Goal: Task Accomplishment & Management: Complete application form

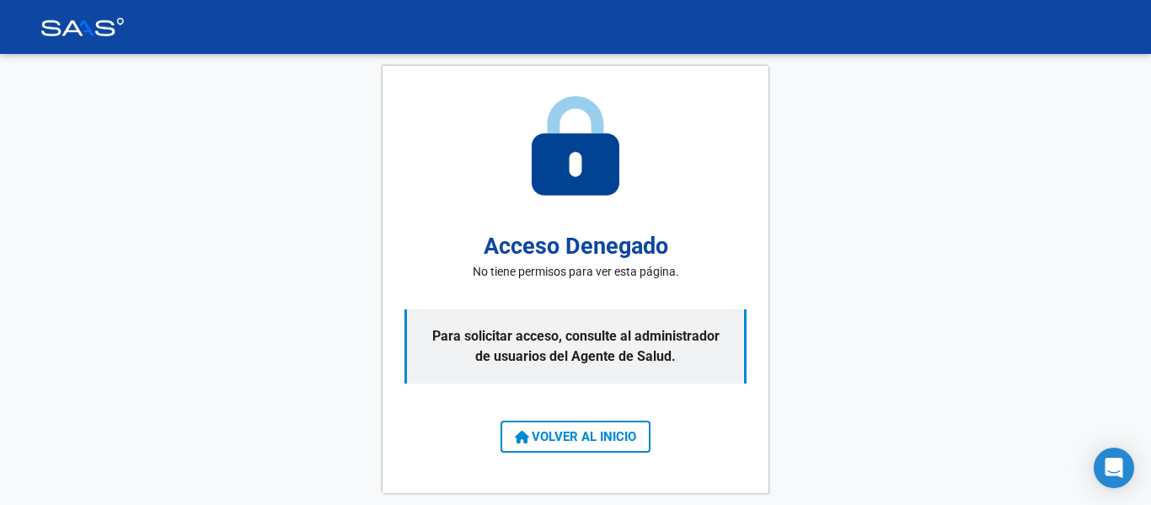
click at [558, 432] on span "VOLVER AL INICIO" at bounding box center [575, 436] width 121 height 15
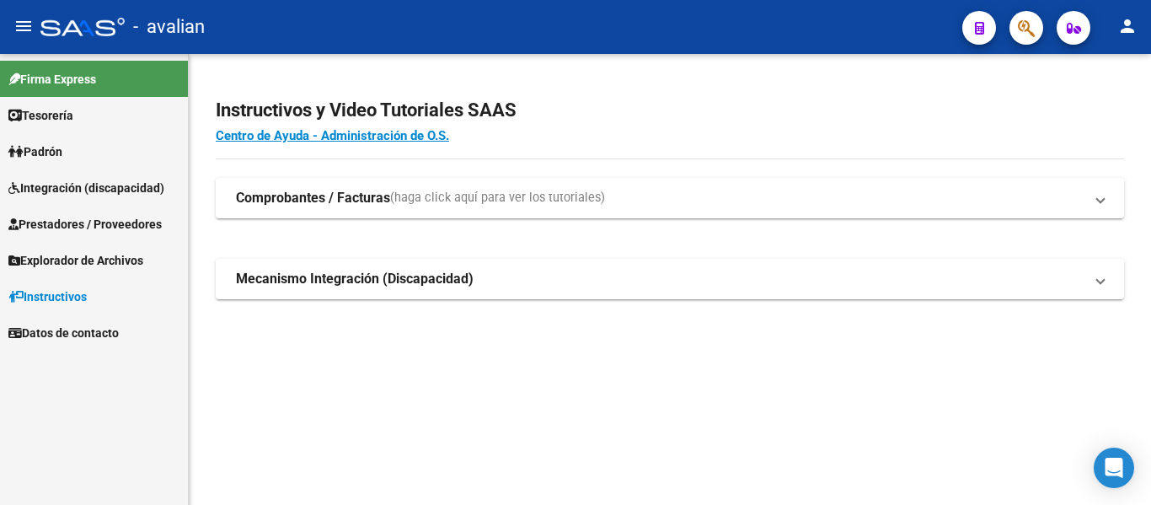
click at [67, 188] on span "Integración (discapacidad)" at bounding box center [86, 188] width 156 height 19
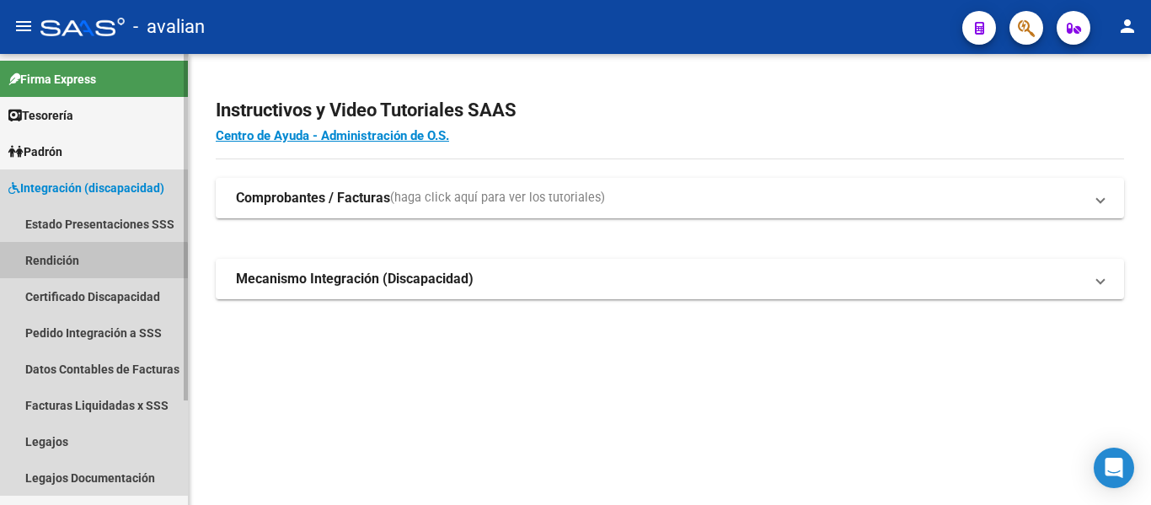
click at [71, 268] on link "Rendición" at bounding box center [94, 260] width 188 height 36
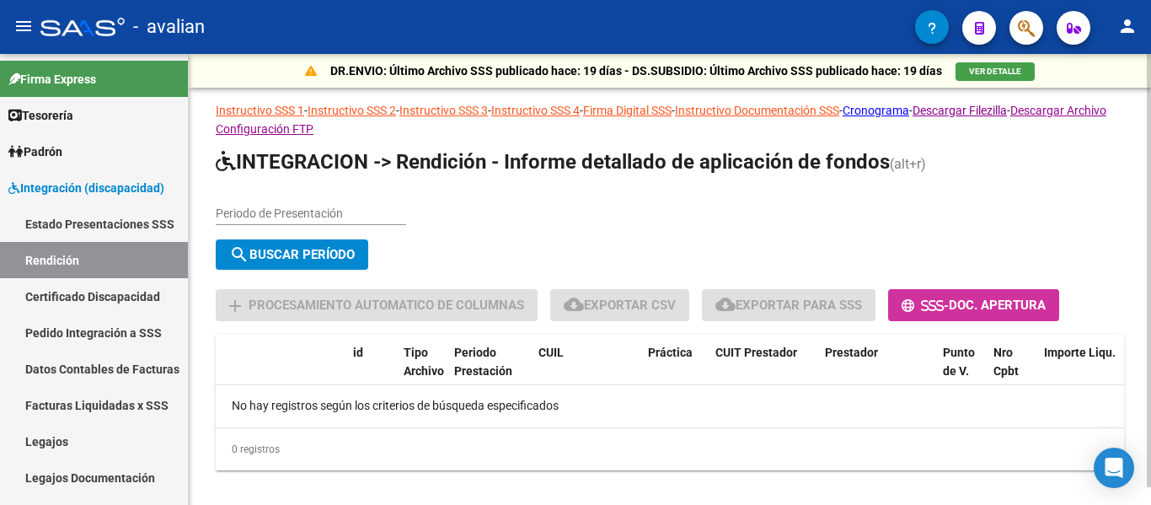
click at [243, 201] on div "Periodo de Presentación" at bounding box center [311, 208] width 190 height 34
type input "202504"
click at [328, 248] on span "search Buscar Período" at bounding box center [291, 254] width 125 height 15
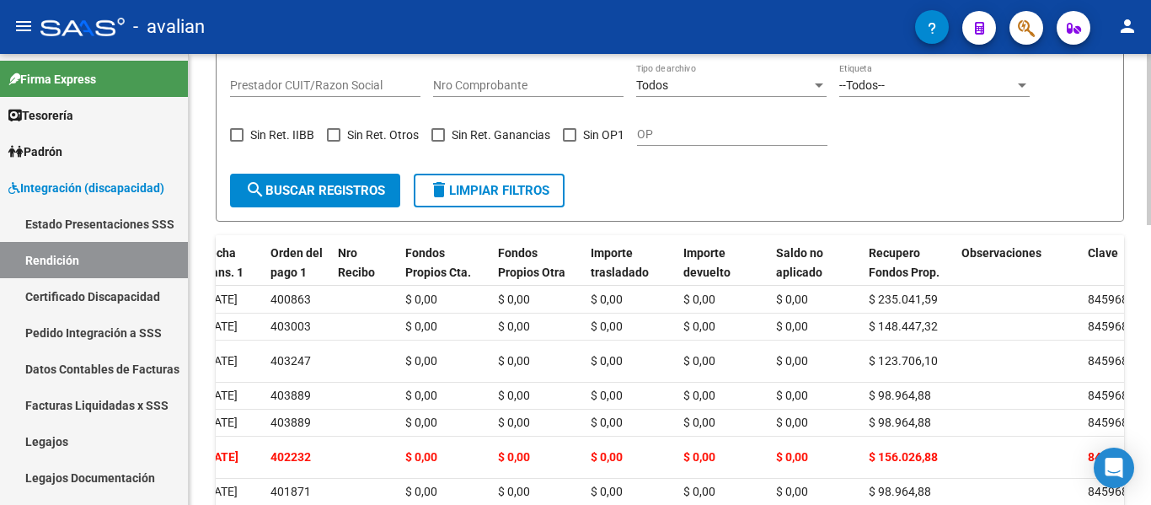
scroll to position [398, 0]
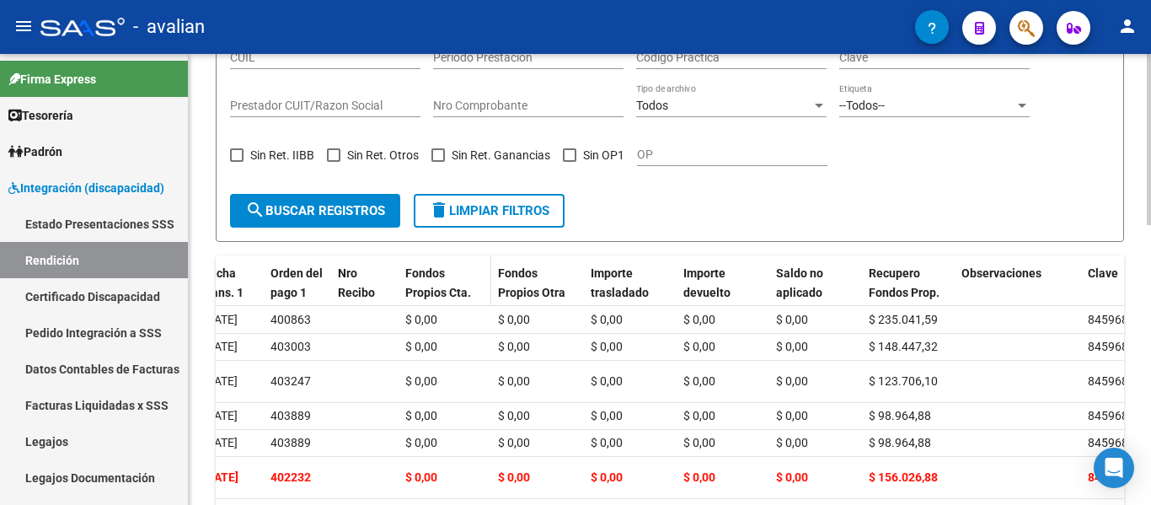
click at [433, 286] on span "Fondos Propios Cta. Disca." at bounding box center [438, 292] width 66 height 52
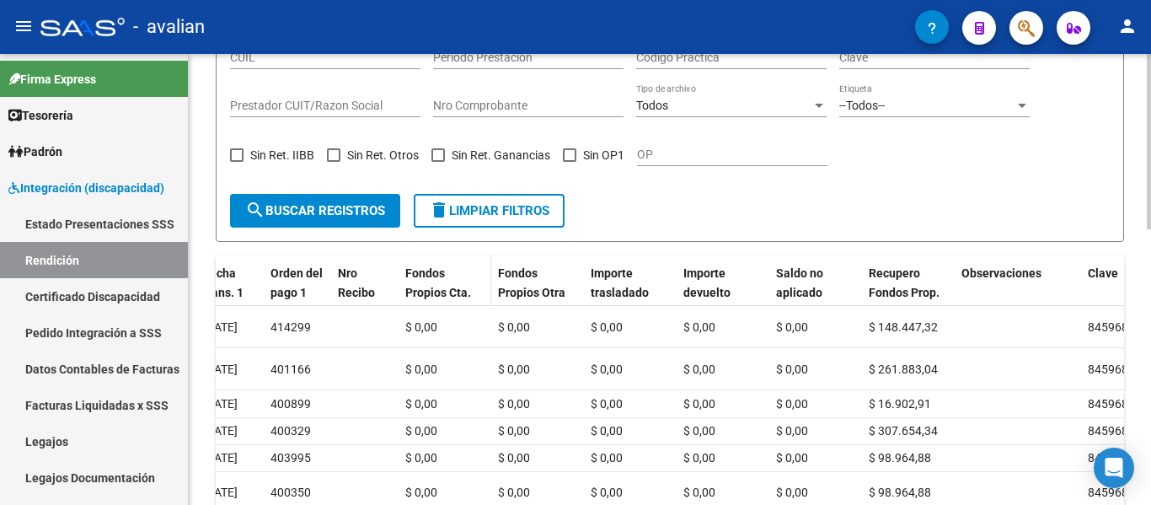
click at [433, 286] on span "Fondos Propios Cta. Disca." at bounding box center [438, 292] width 66 height 52
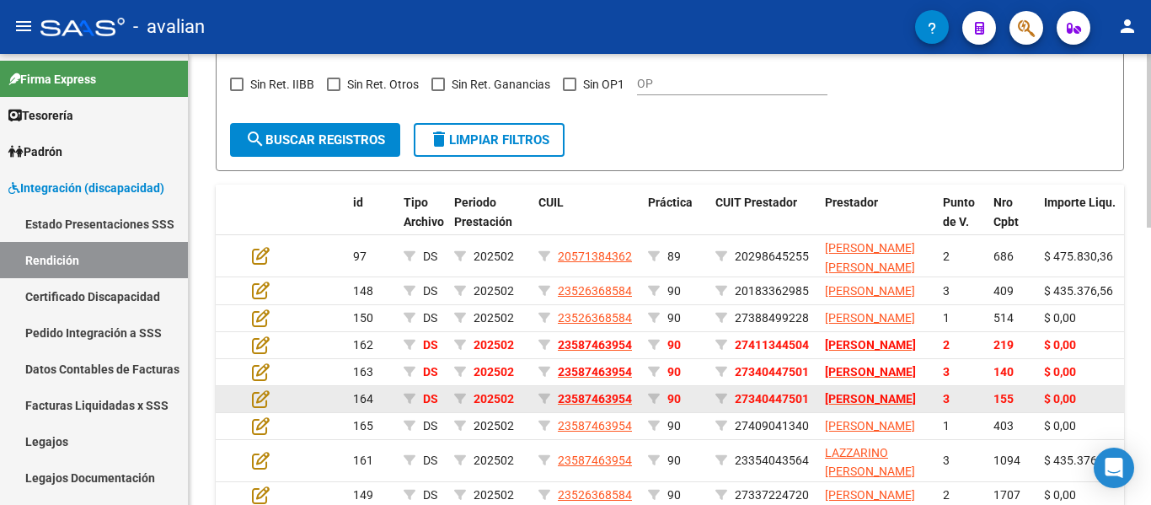
scroll to position [385, 0]
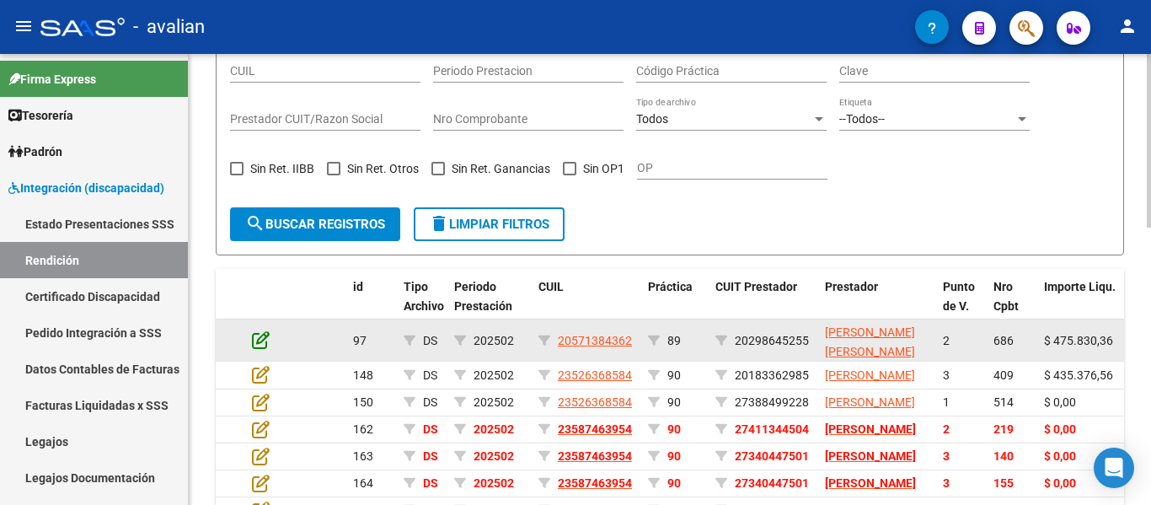
click at [261, 339] on icon at bounding box center [261, 339] width 18 height 19
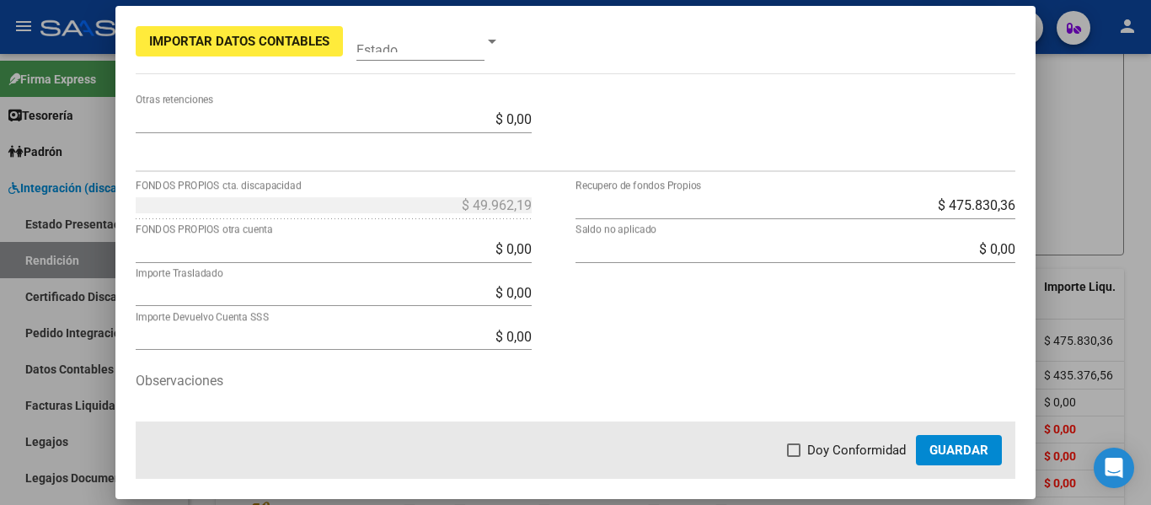
scroll to position [653, 0]
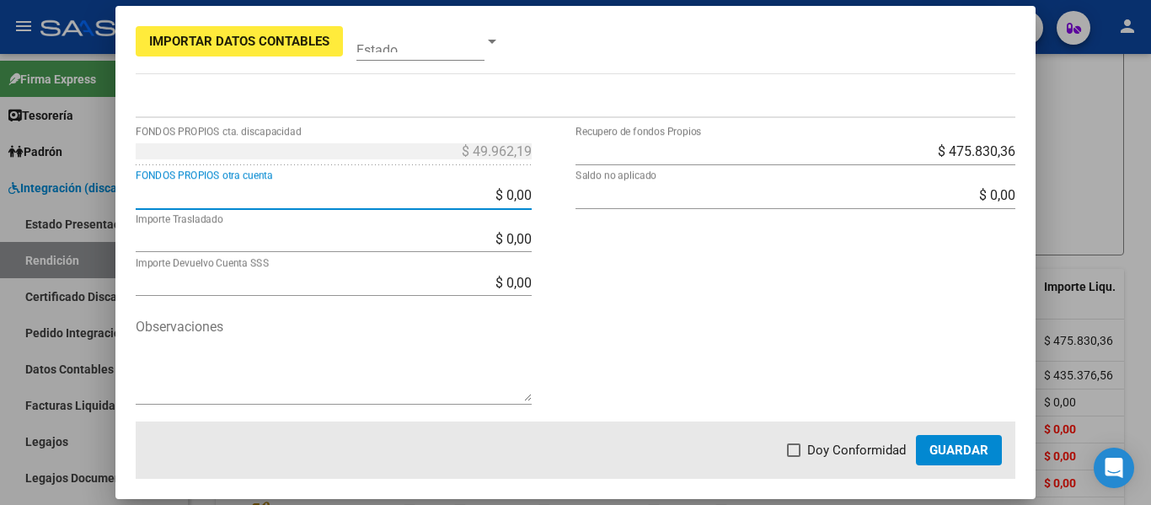
click at [454, 195] on input "$ 0,00" at bounding box center [334, 195] width 396 height 16
click at [1063, 99] on div at bounding box center [575, 252] width 1151 height 505
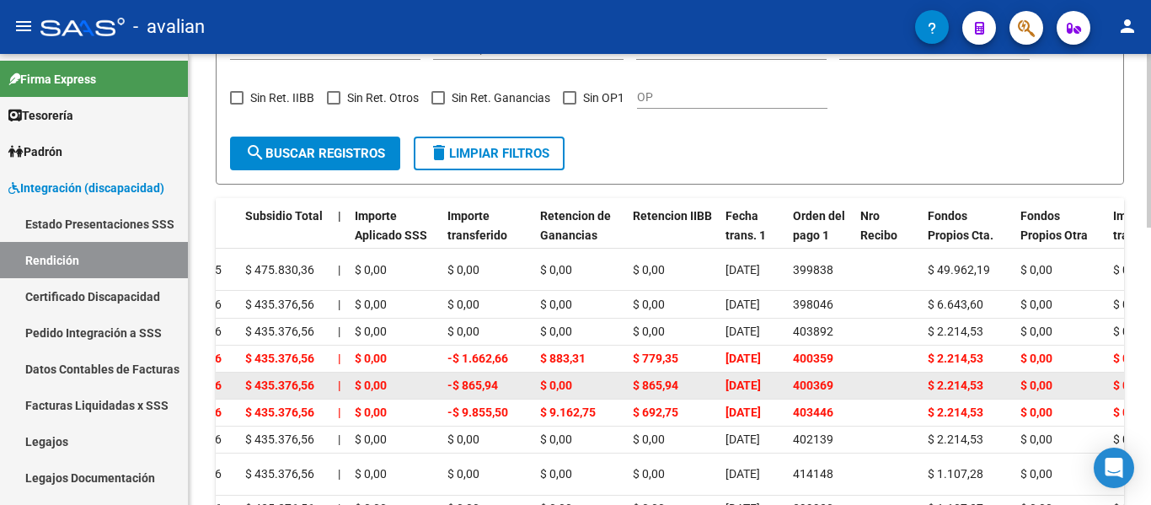
scroll to position [385, 0]
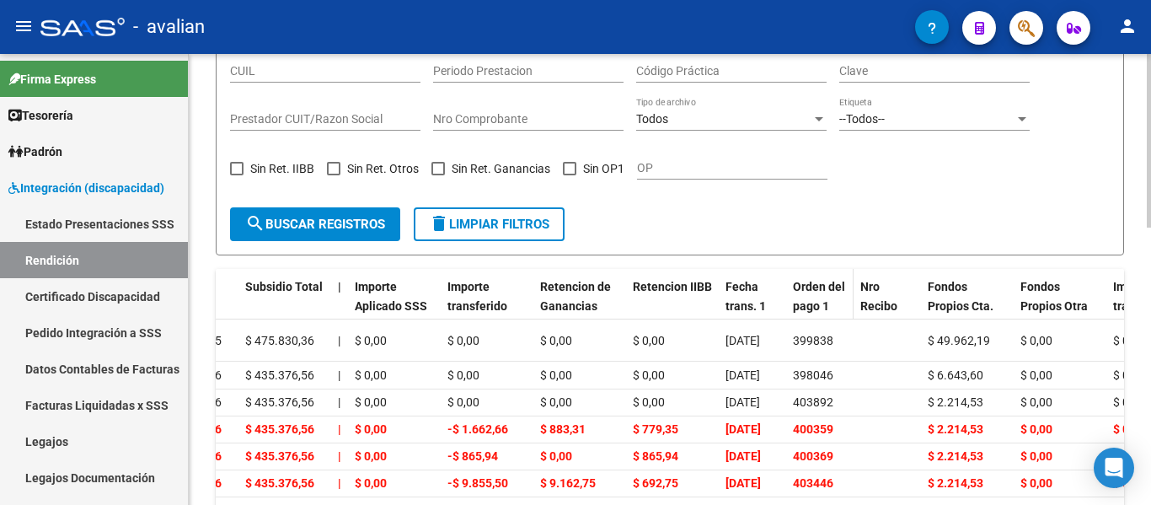
click at [809, 287] on span "Orden del pago 1" at bounding box center [819, 296] width 52 height 33
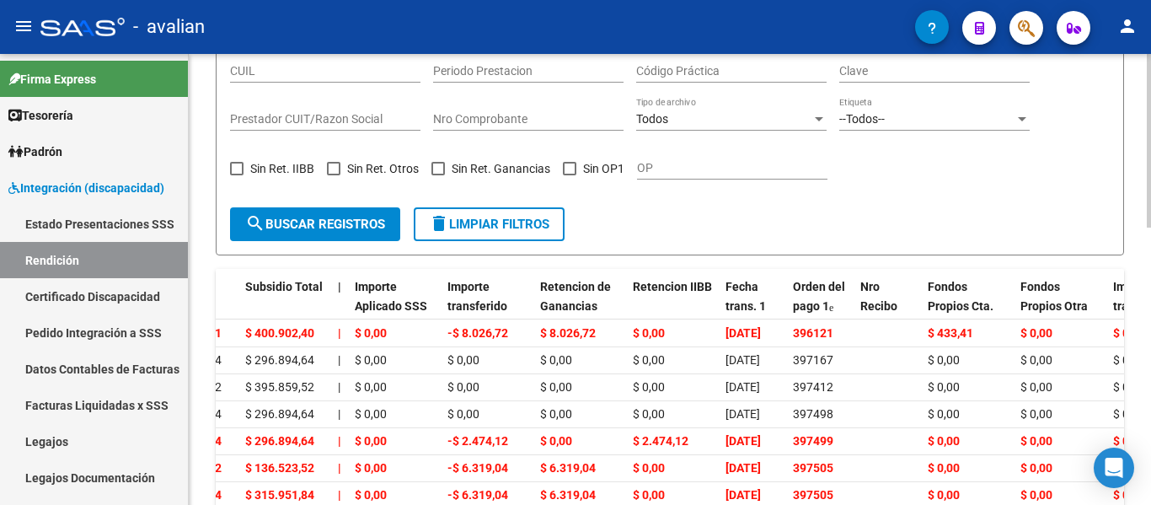
scroll to position [301, 0]
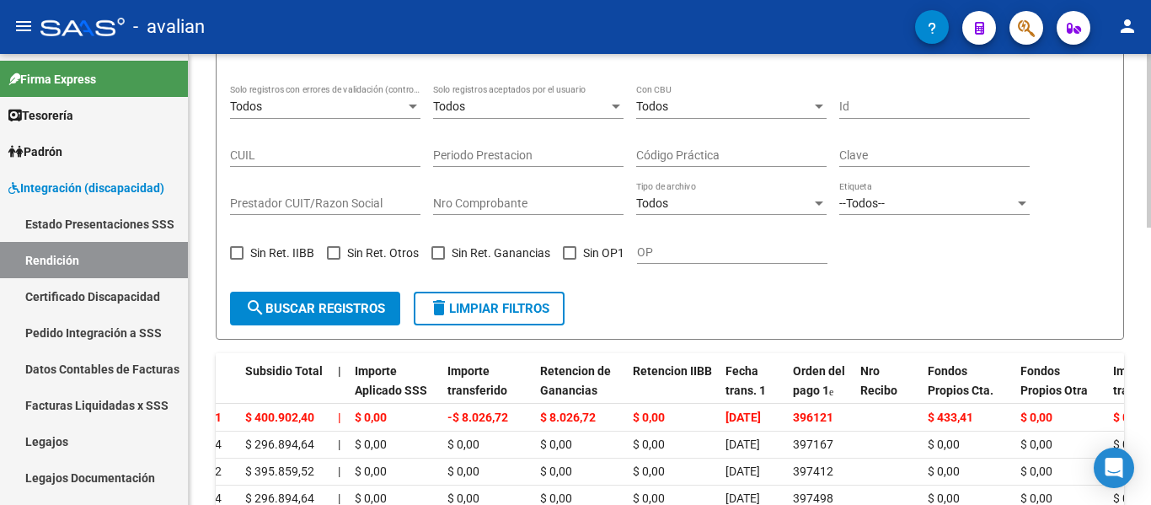
click at [573, 104] on div "Todos" at bounding box center [520, 106] width 175 height 14
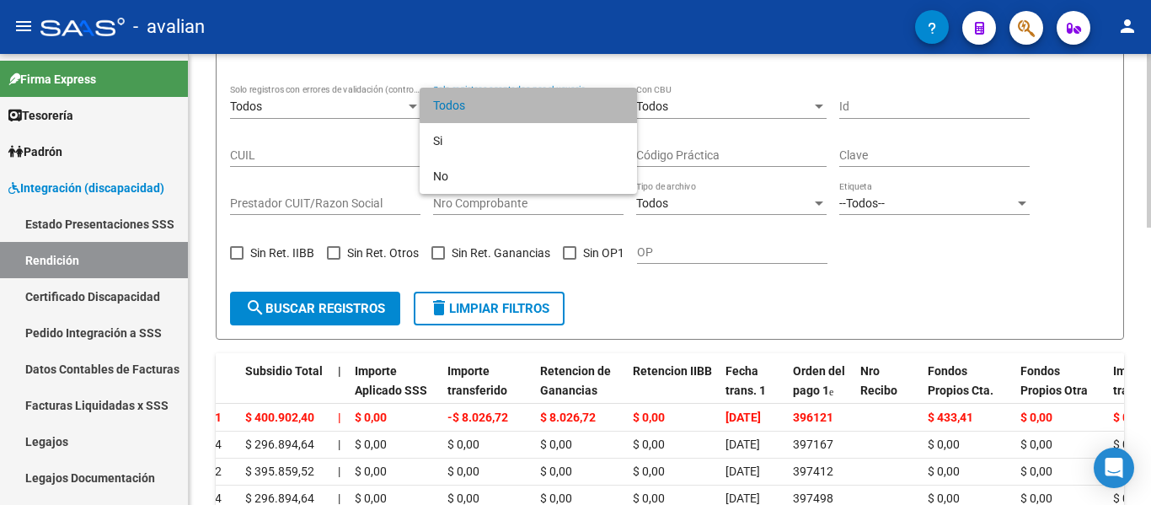
click at [573, 104] on span "Todos" at bounding box center [528, 105] width 190 height 35
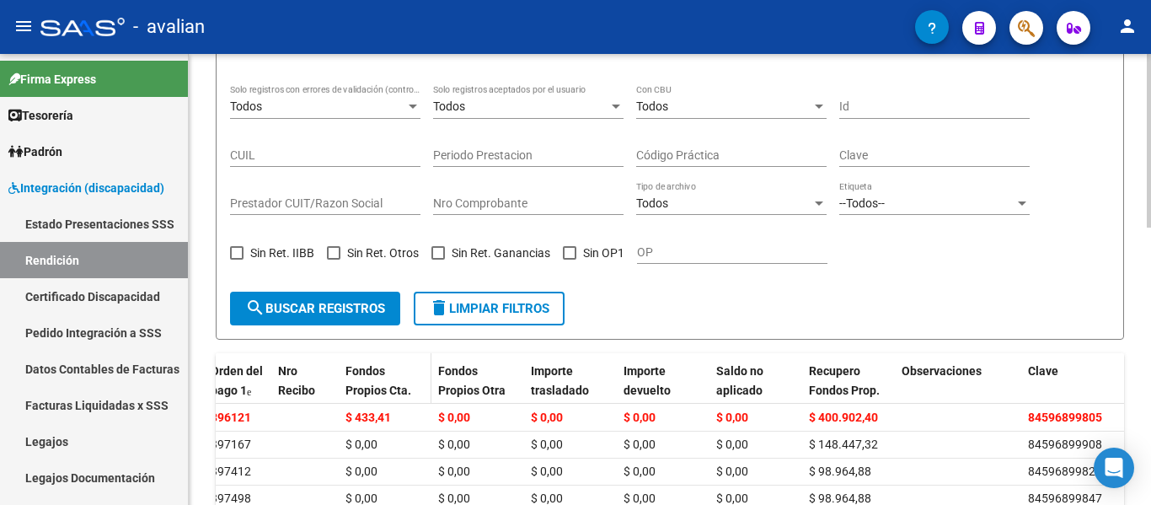
click at [364, 381] on div "Fondos Propios Cta. Disca." at bounding box center [384, 389] width 79 height 57
click at [361, 373] on span "Fondos Propios Cta. Disca." at bounding box center [378, 390] width 66 height 52
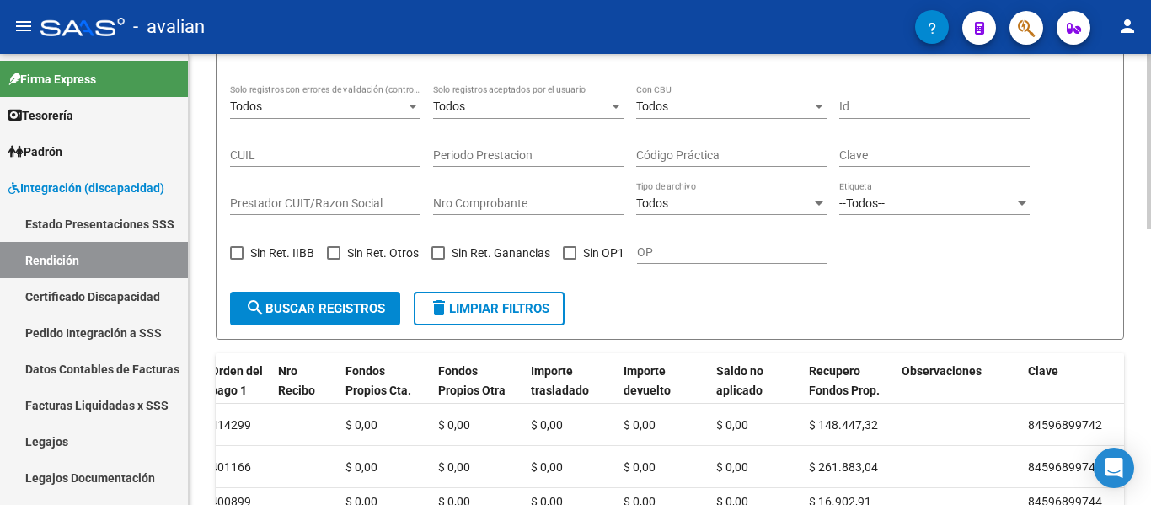
scroll to position [0, 0]
click at [361, 373] on span "Fondos Propios Cta. Disca." at bounding box center [378, 390] width 66 height 52
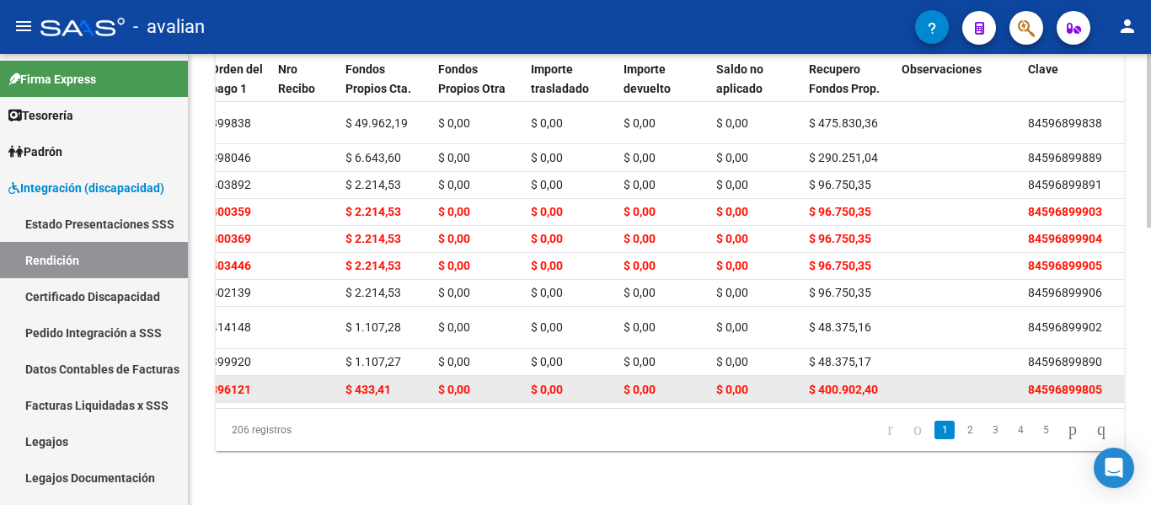
scroll to position [722, 0]
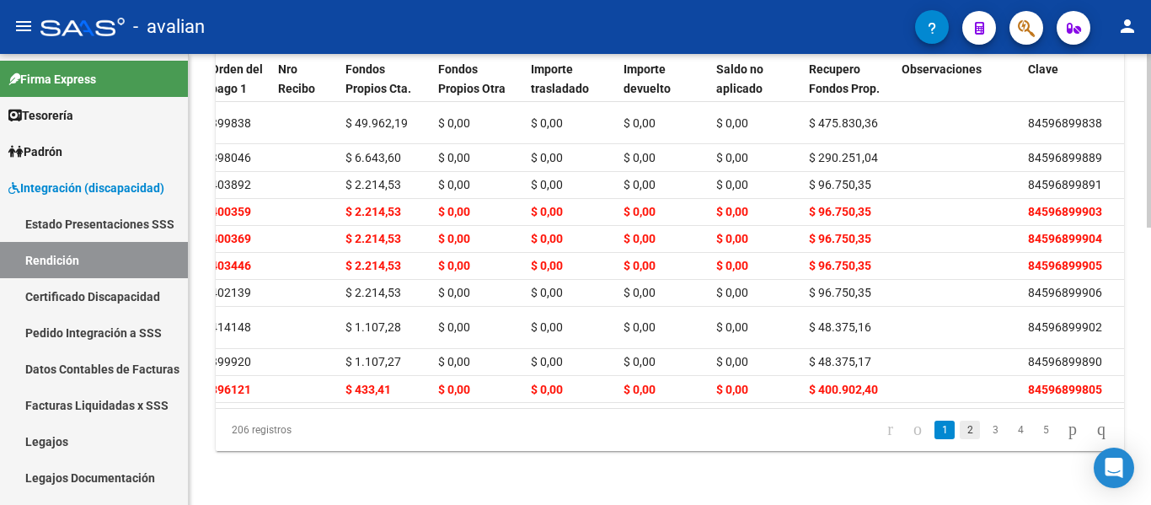
click at [959, 434] on link "2" at bounding box center [969, 429] width 20 height 19
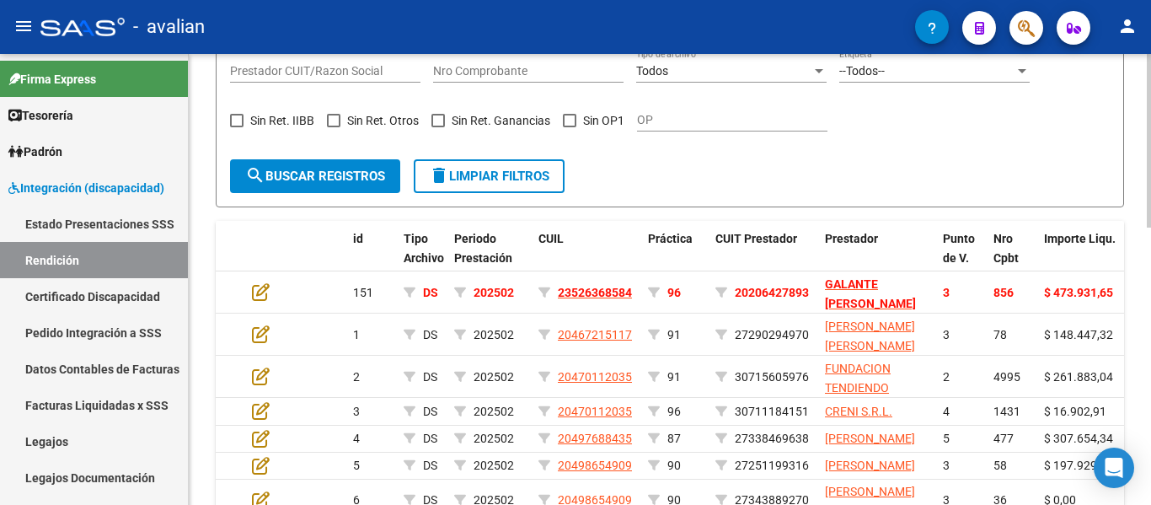
scroll to position [385, 0]
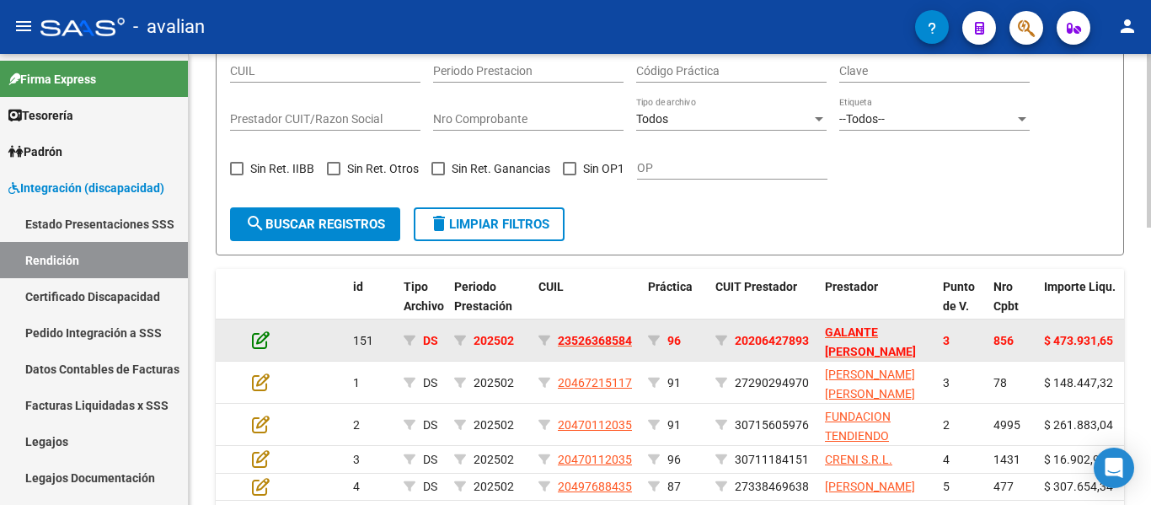
click at [255, 343] on icon at bounding box center [261, 339] width 18 height 19
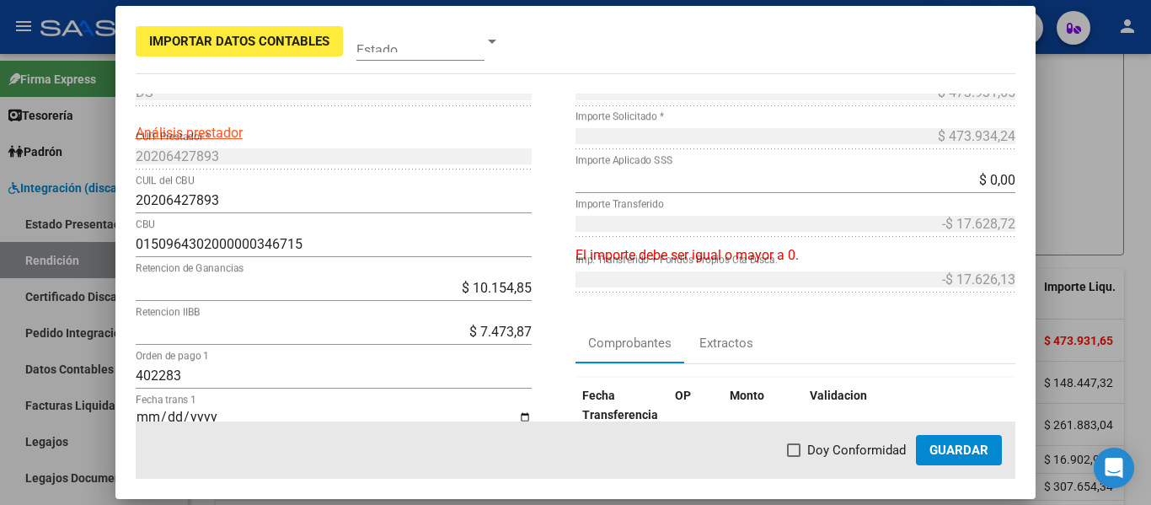
scroll to position [41, 0]
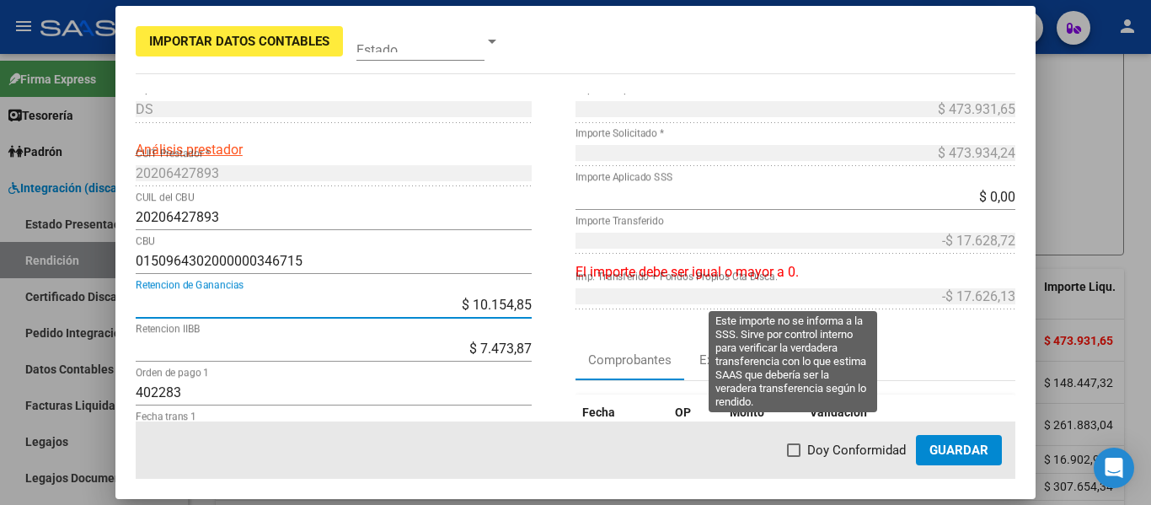
click at [590, 296] on div "3 Punto de Venta * DS Tipo Archivo * Análisis prestador 20206427893 CUIT Presta…" at bounding box center [576, 379] width 880 height 655
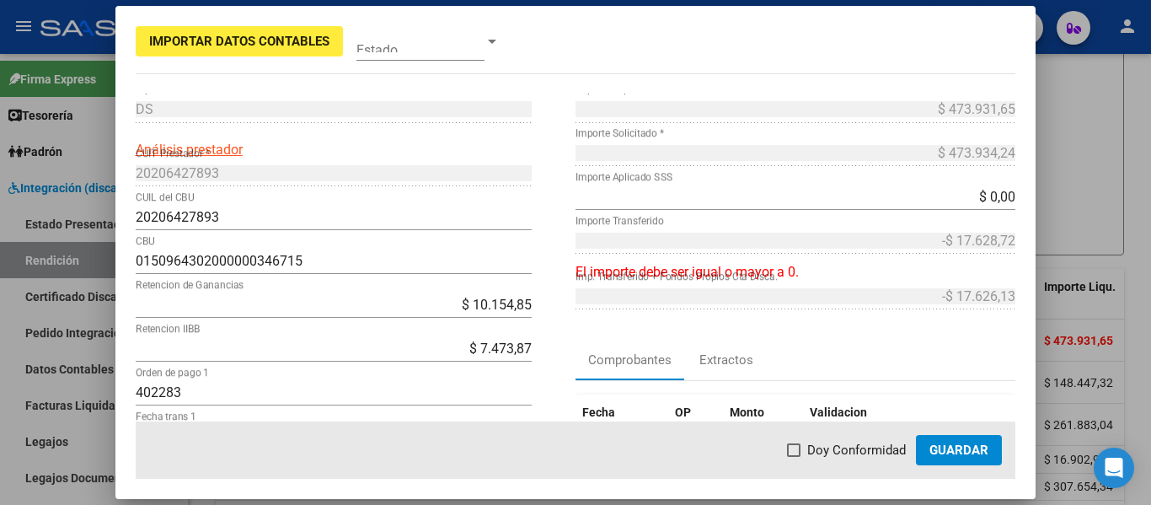
click at [1065, 129] on div at bounding box center [575, 252] width 1151 height 505
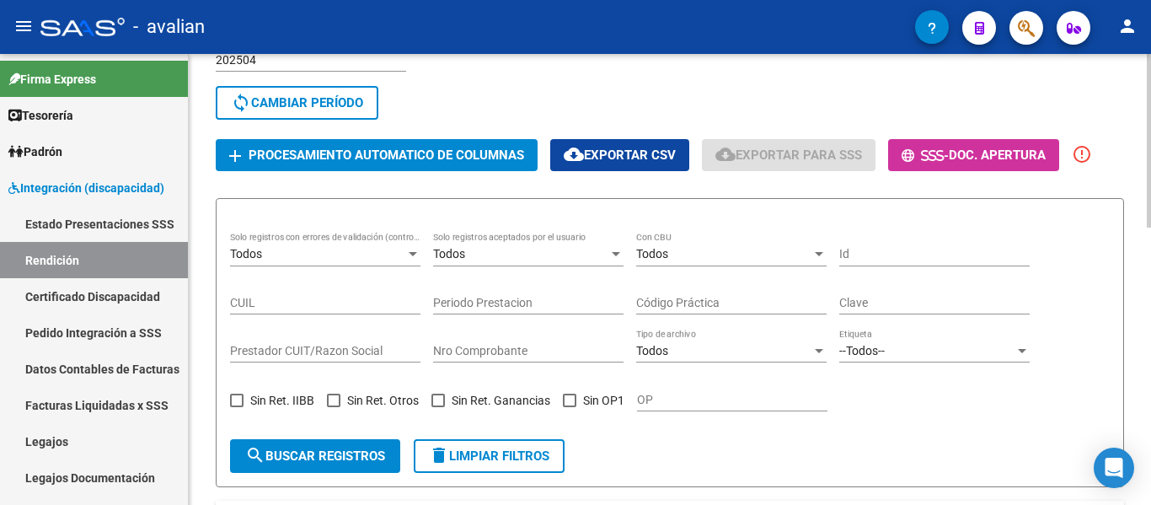
scroll to position [132, 0]
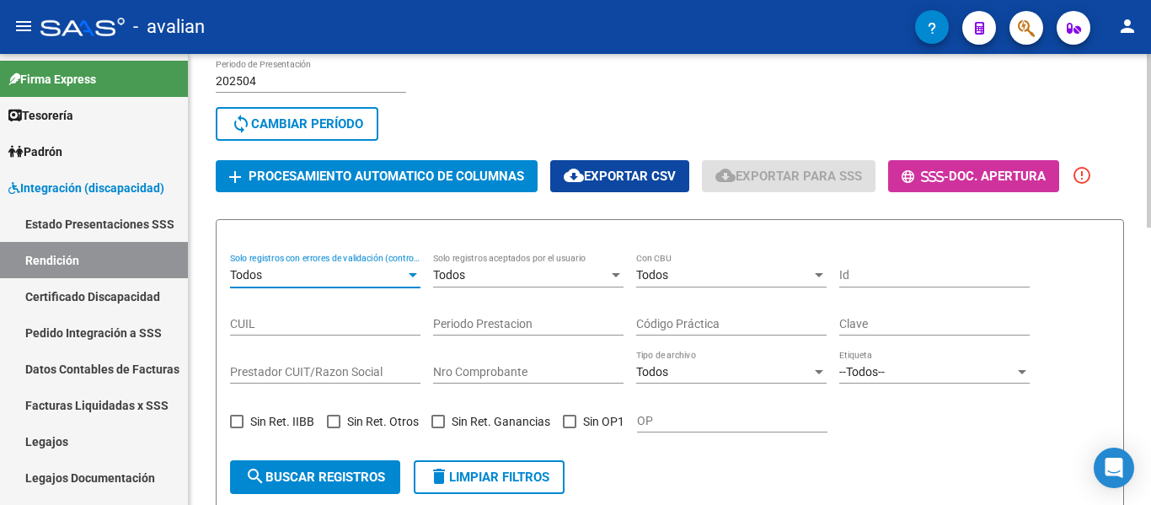
click at [395, 280] on div "Todos" at bounding box center [317, 275] width 175 height 14
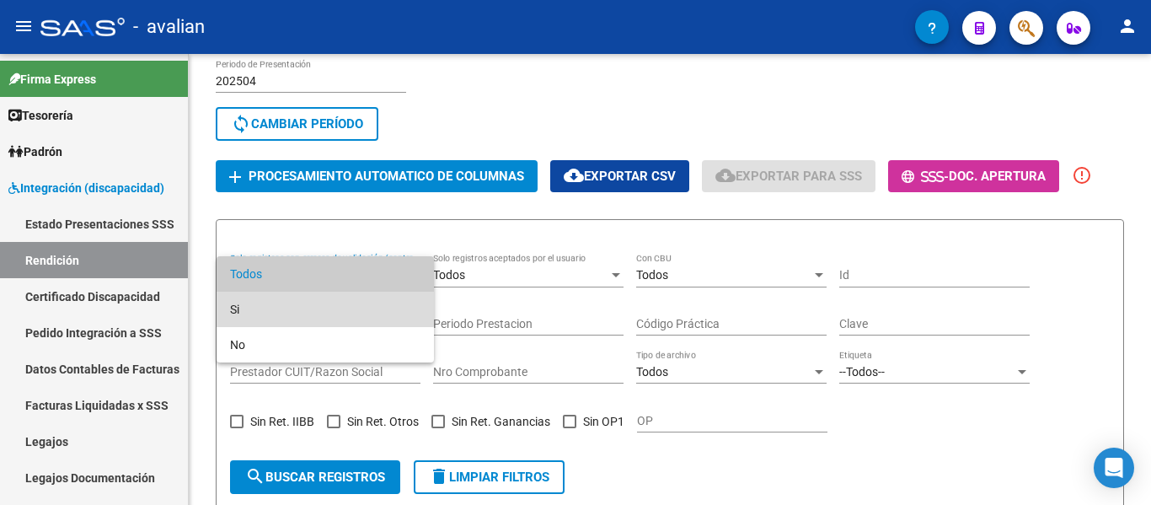
click at [307, 305] on span "Si" at bounding box center [325, 308] width 190 height 35
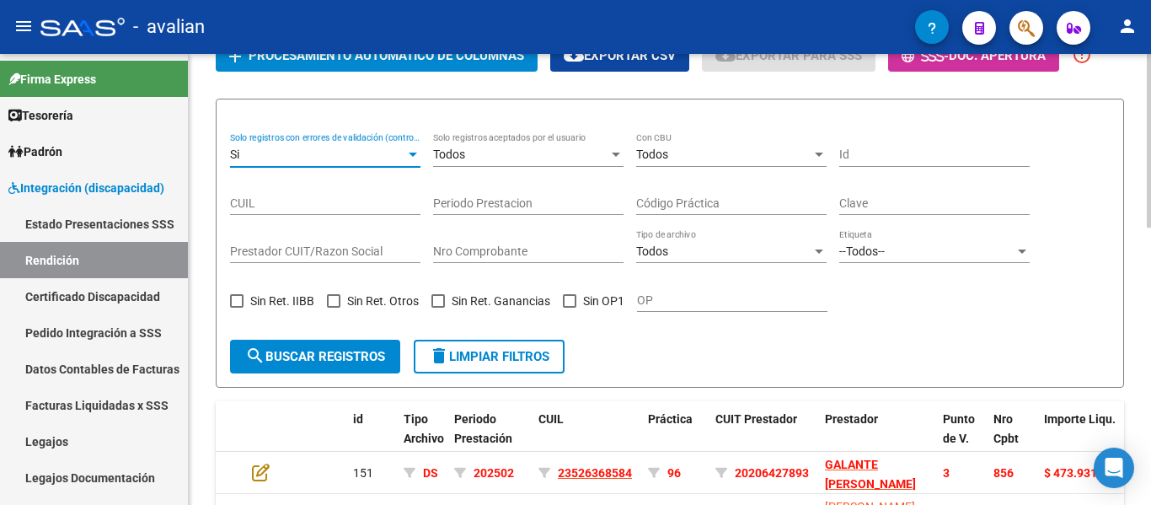
scroll to position [301, 0]
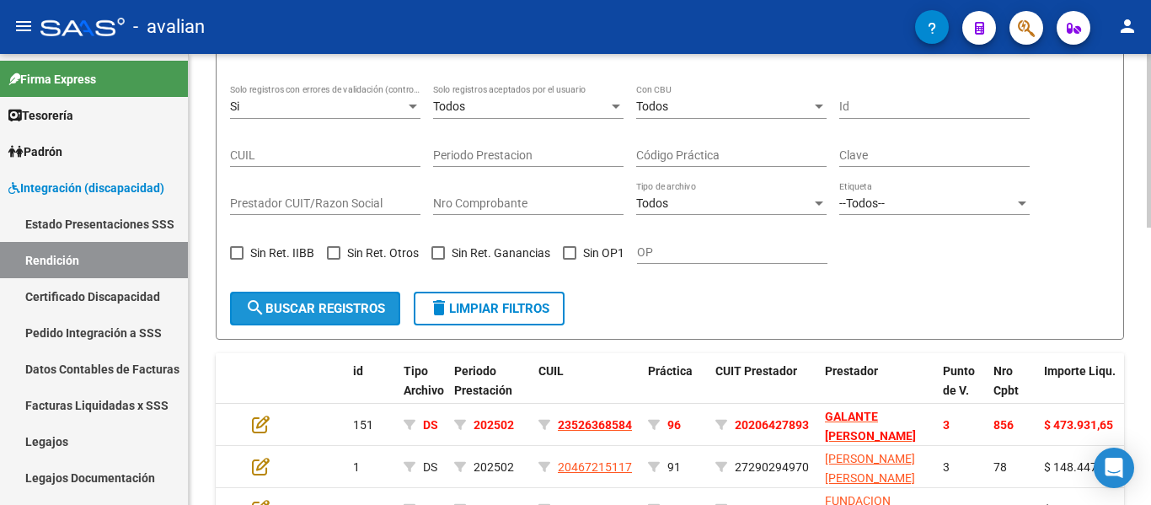
click at [329, 310] on span "search Buscar registros" at bounding box center [315, 308] width 140 height 15
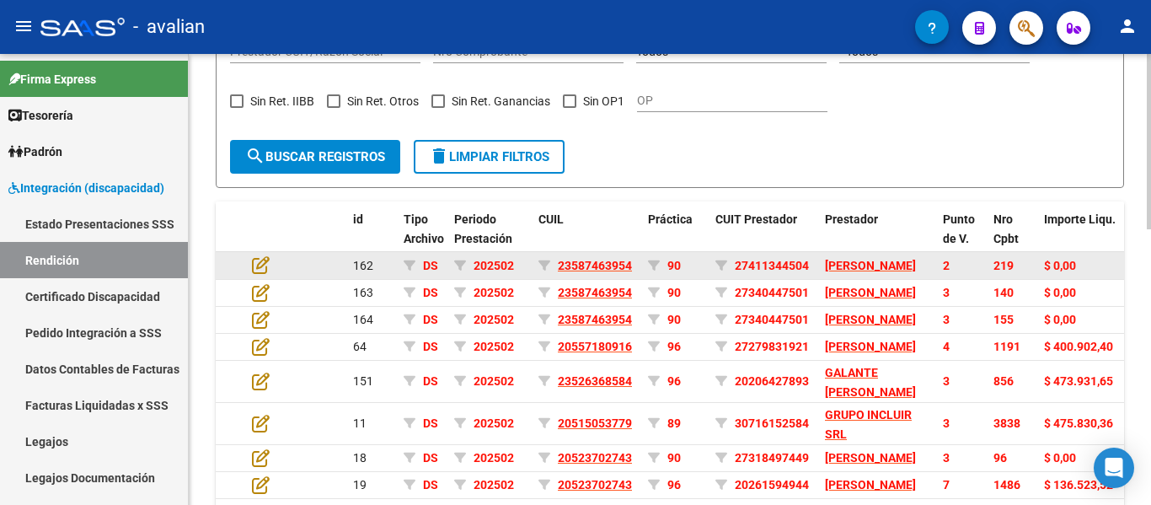
scroll to position [455, 0]
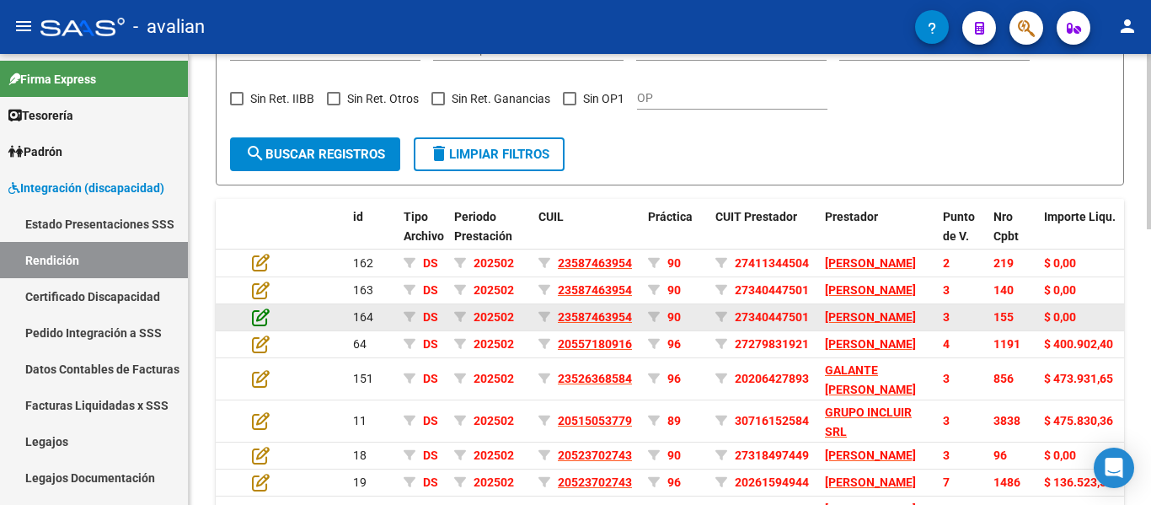
click at [257, 326] on icon at bounding box center [261, 316] width 18 height 19
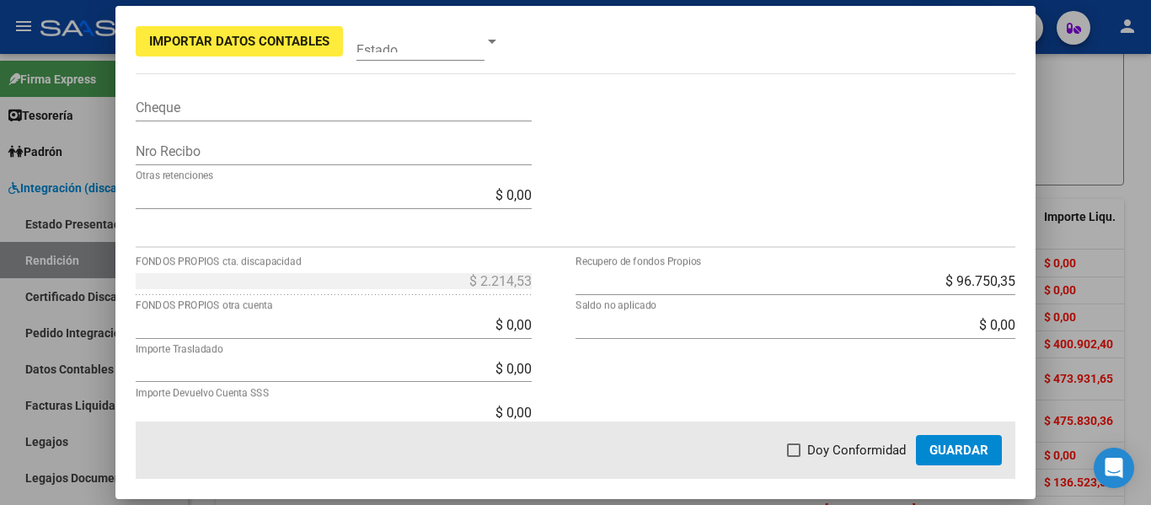
scroll to position [653, 0]
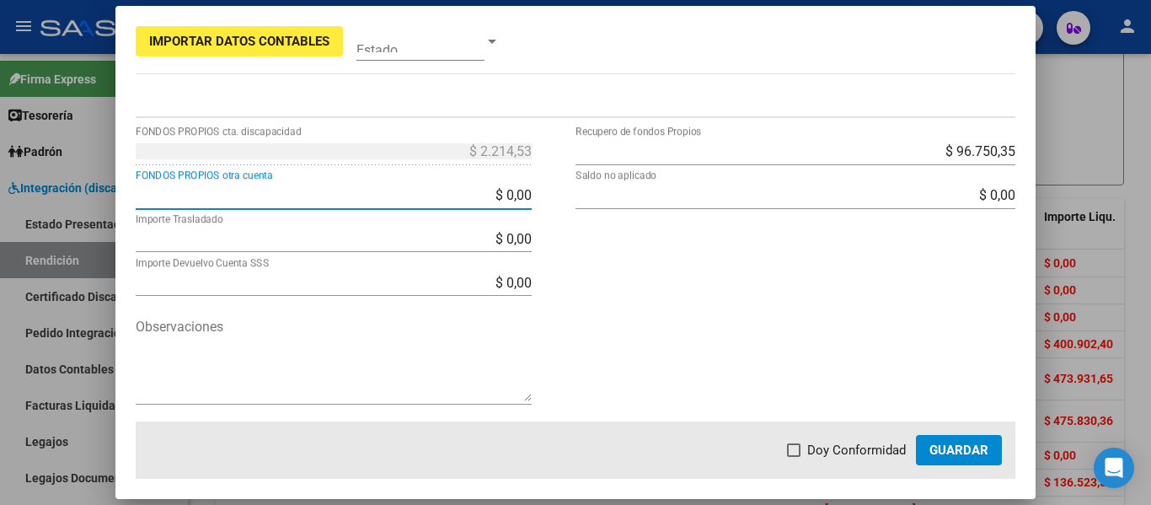
click at [457, 195] on input "$ 0,00" at bounding box center [334, 195] width 396 height 16
type input "$ 2.214,53"
type input "-$ 9.855,50"
type input "-$ 0,00"
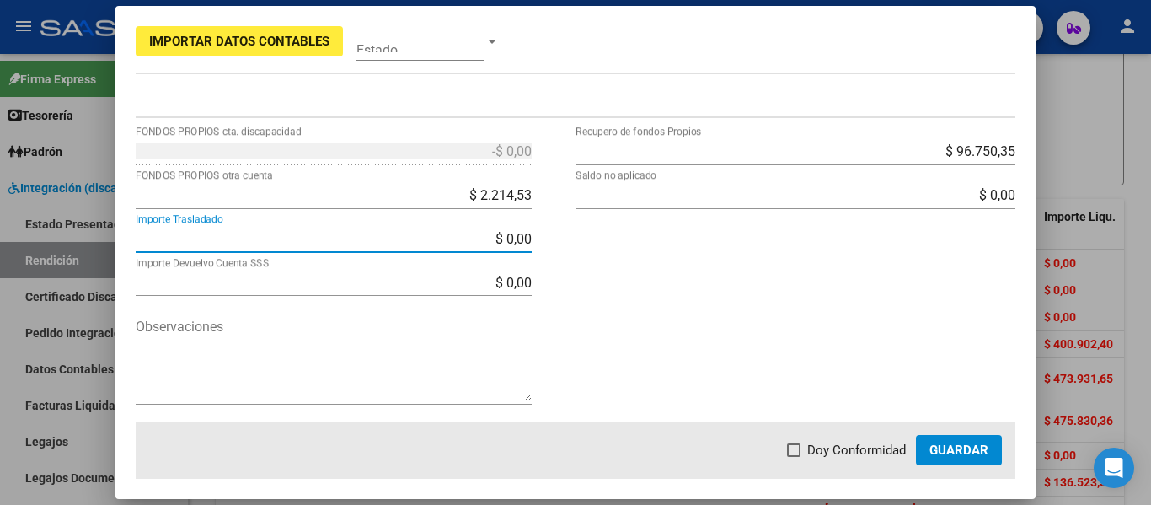
click at [922, 148] on input "$ 96.750,35" at bounding box center [795, 151] width 440 height 16
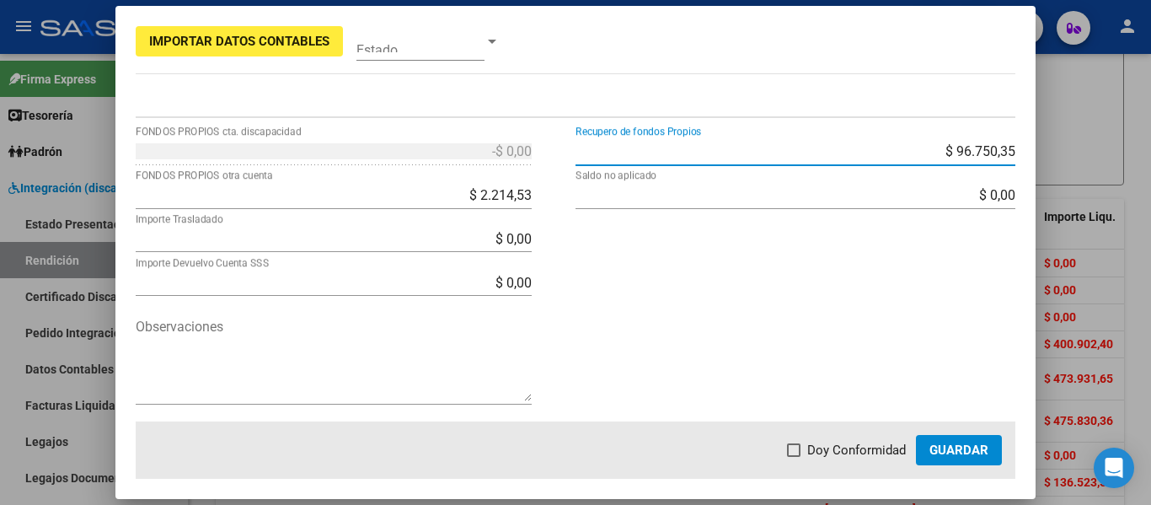
drag, startPoint x: 914, startPoint y: 145, endPoint x: 1054, endPoint y: 131, distance: 140.5
click at [1052, 131] on div "Importar Datos Contables Estado 3 Punto de Venta * DS Tipo Archivo * Análisis p…" at bounding box center [575, 252] width 1151 height 505
type input "$ 89.109,38"
type input "-$ 2.214,53"
type input "$ 7.640,97"
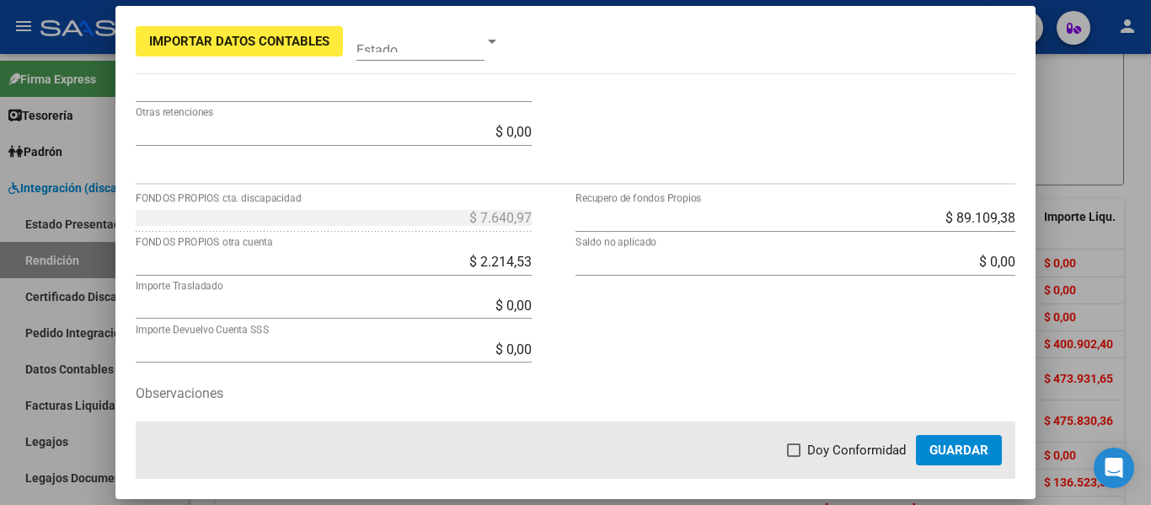
scroll to position [589, 0]
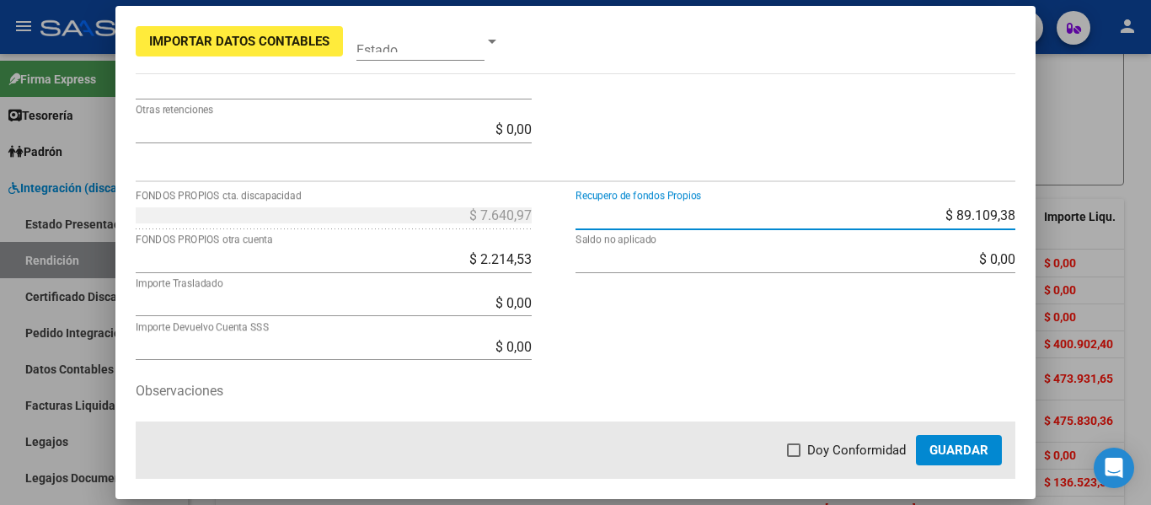
drag, startPoint x: 947, startPoint y: 211, endPoint x: 1019, endPoint y: 216, distance: 72.7
click at [1019, 216] on mat-dialog-content "3 Punto de Venta * DS Tipo Archivo * Análisis prestador 27340447501 CUIT Presta…" at bounding box center [575, 257] width 921 height 328
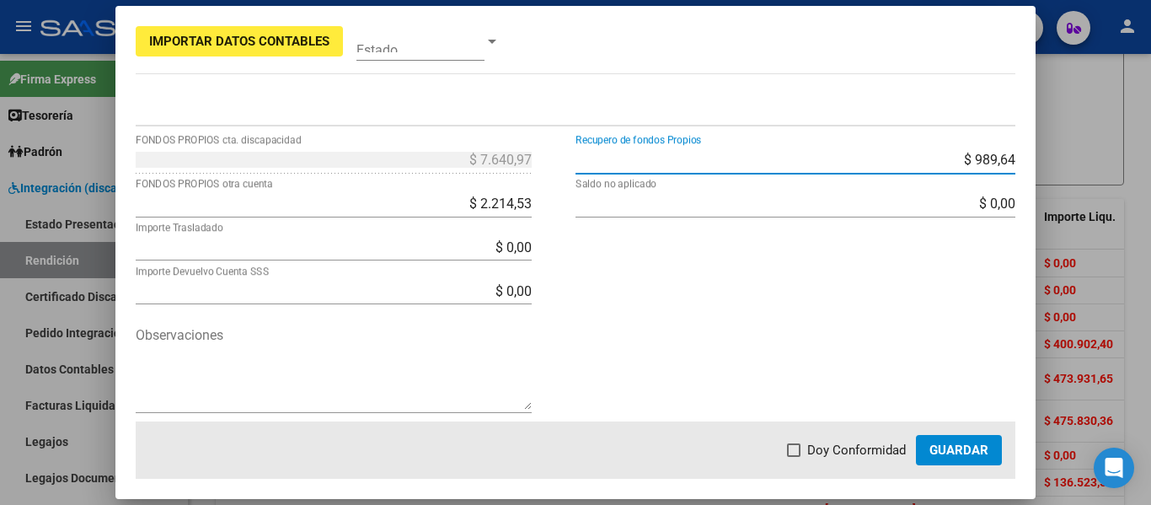
scroll to position [653, 0]
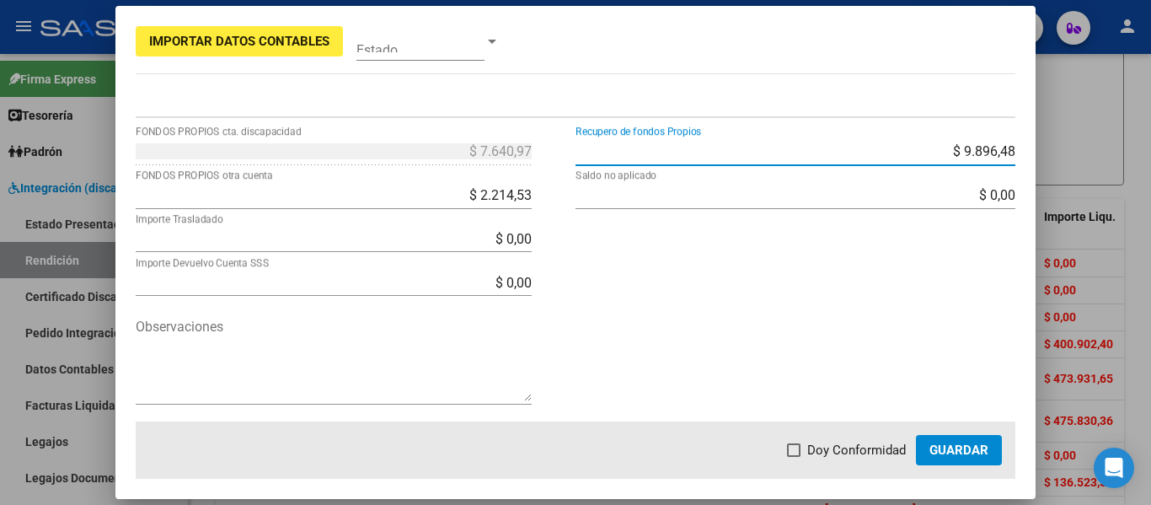
type input "$ 98.964,88"
type input "-$ 12.070,03"
type input "-$ 2.214,53"
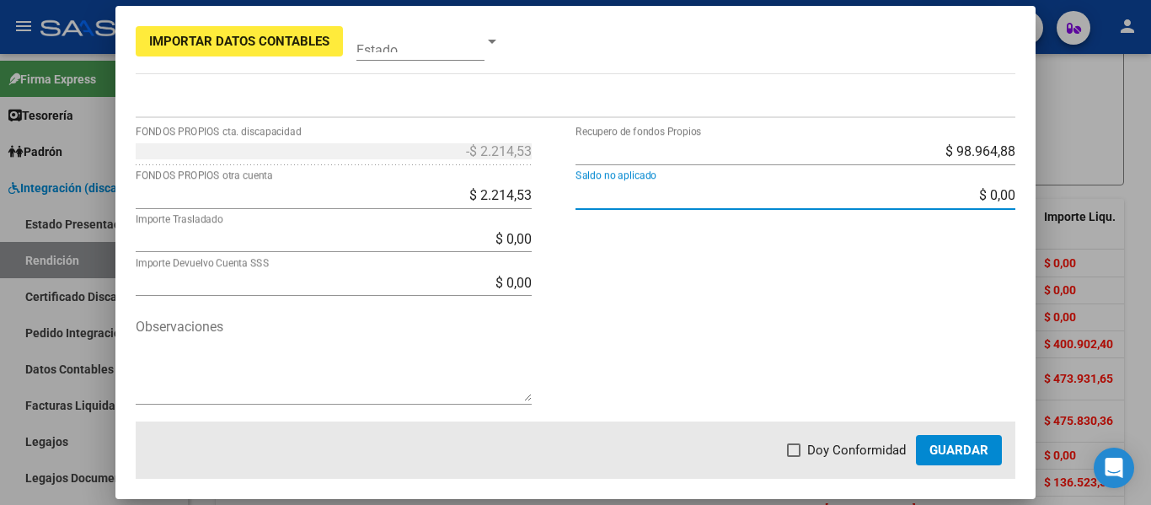
click at [663, 314] on div "$ 98.964,88 Recupero de fondos Propios $ 0,00 Saldo no aplicado" at bounding box center [795, 280] width 440 height 284
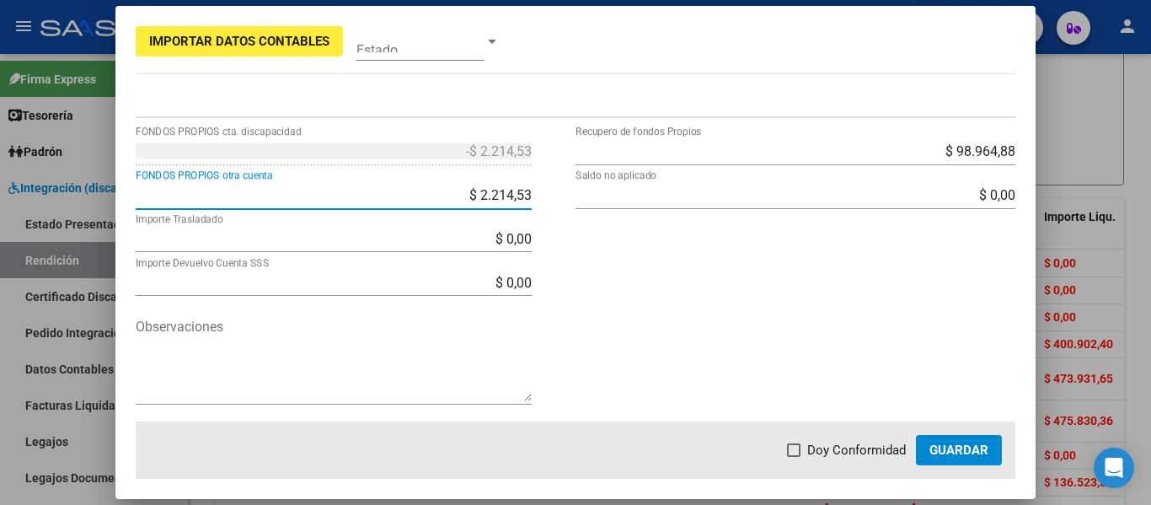
drag, startPoint x: 457, startPoint y: 197, endPoint x: 501, endPoint y: 209, distance: 46.2
click at [459, 196] on input "$ 2.214,53" at bounding box center [334, 195] width 396 height 16
type input "-$ 2.214,53"
type input "-$ 7.640,97"
type input "$ 2.214,53"
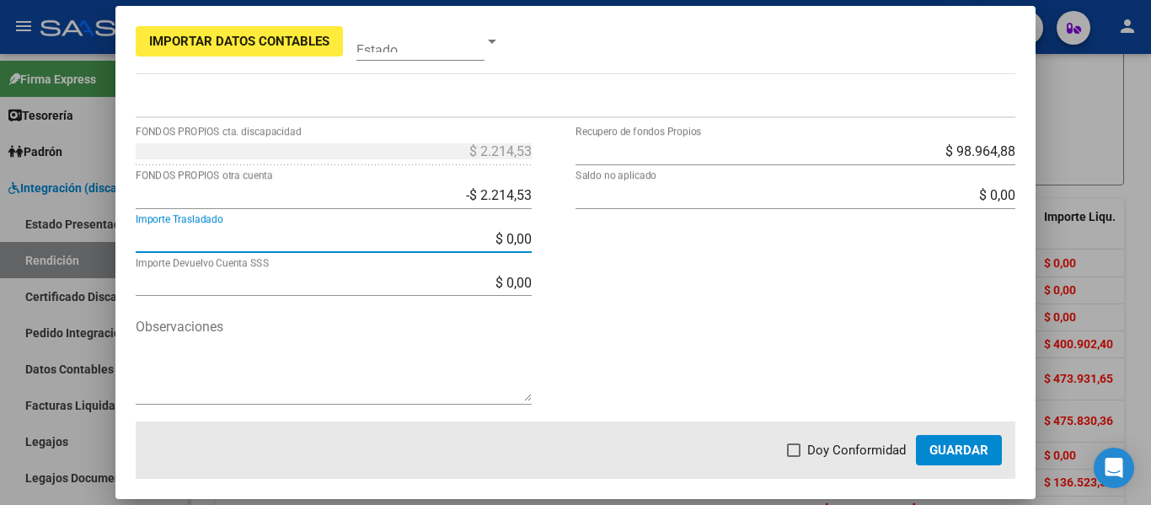
click at [446, 188] on input "-$ 2.214,53" at bounding box center [334, 195] width 396 height 16
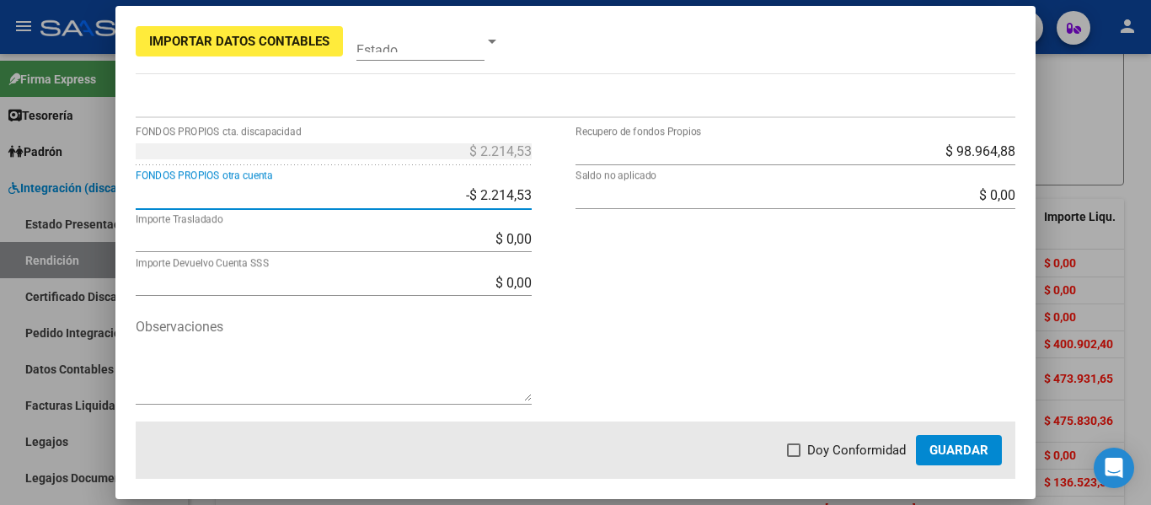
type input "-$ 214,53"
type input "-$ 9.640,97"
type input "$ 214,53"
click at [447, 208] on div "-$ 214,53 FONDOS PROPIOS otra cuenta" at bounding box center [334, 195] width 396 height 27
drag, startPoint x: 441, startPoint y: 188, endPoint x: 579, endPoint y: 186, distance: 138.1
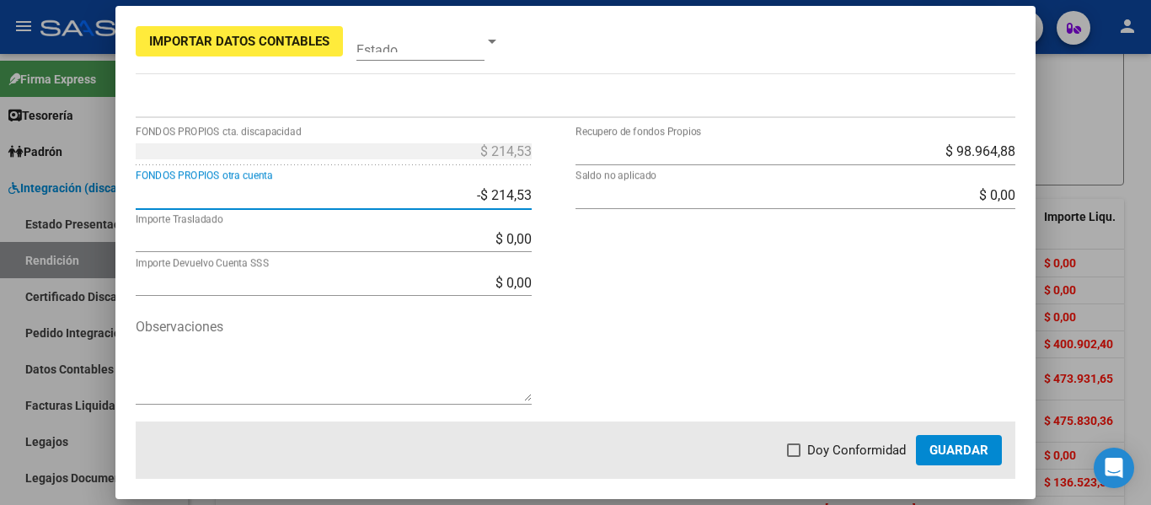
click at [578, 187] on div "$ 214,53 FONDOS PROPIOS cta. discapacidad -$ 214,53 FONDOS PROPIOS otra cuenta …" at bounding box center [576, 280] width 880 height 284
type input "$ 0,22"
type input "-$ 9.855,72"
type input "-$ 0,22"
drag, startPoint x: 507, startPoint y: 194, endPoint x: 518, endPoint y: 194, distance: 10.9
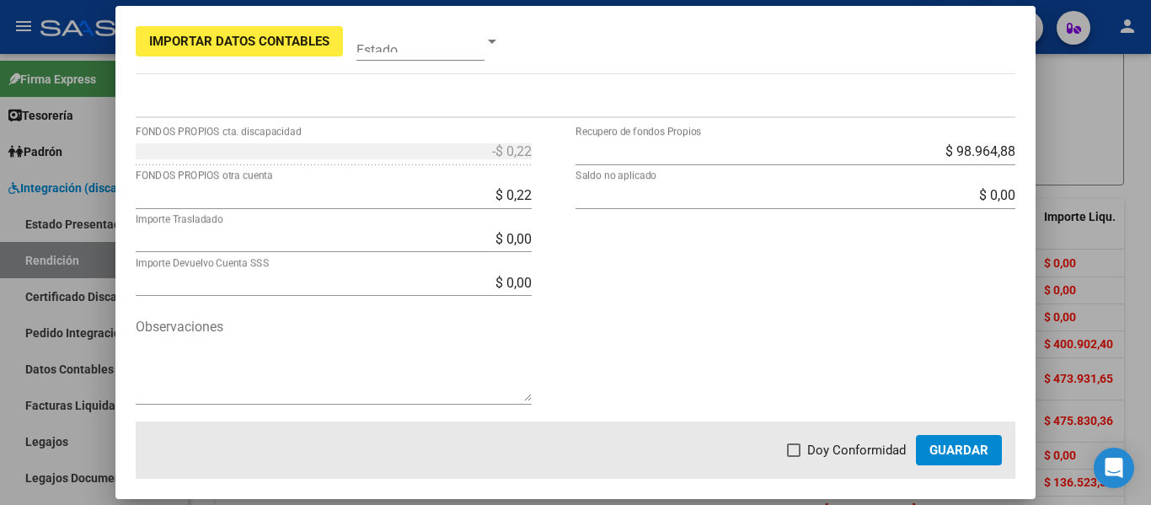
click at [510, 194] on input "$ 0,22" at bounding box center [334, 195] width 396 height 16
click at [525, 194] on input "$ 0,22" at bounding box center [334, 195] width 396 height 16
type input "$ 0,00"
type input "-$ 9.855,50"
type input "$ 0,00"
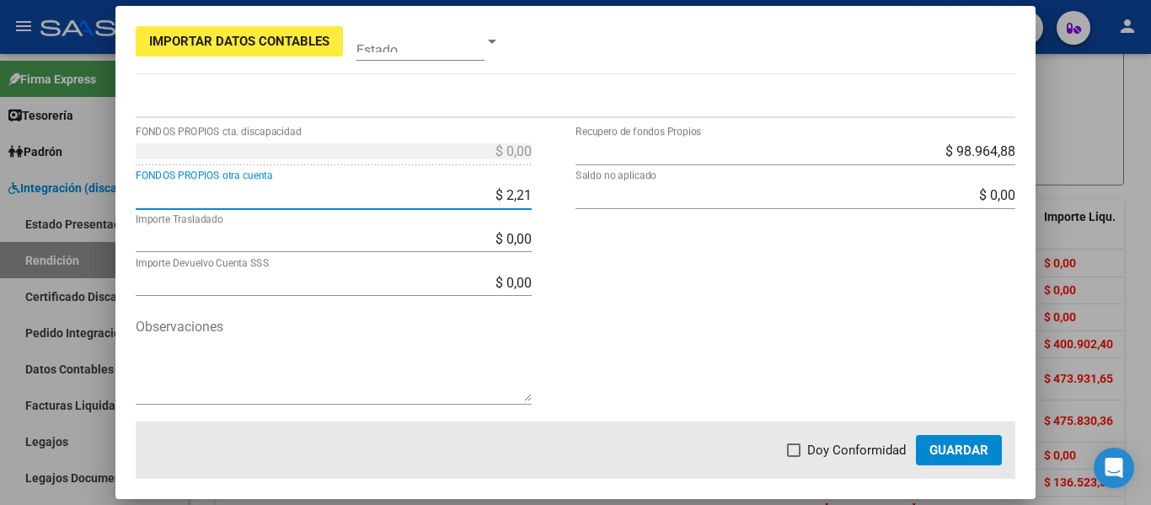
type input "$ 22,14"
type input "-$ 9.877,64"
type input "-$ 22,14"
type input "$ 2.214,53"
type input "-$ 12.070,03"
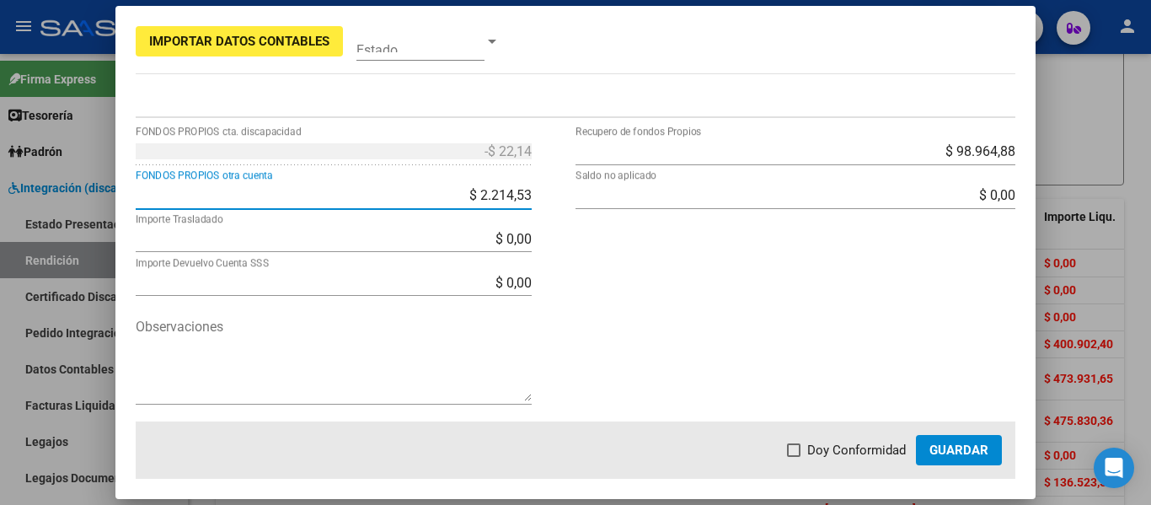
type input "-$ 2.214,53"
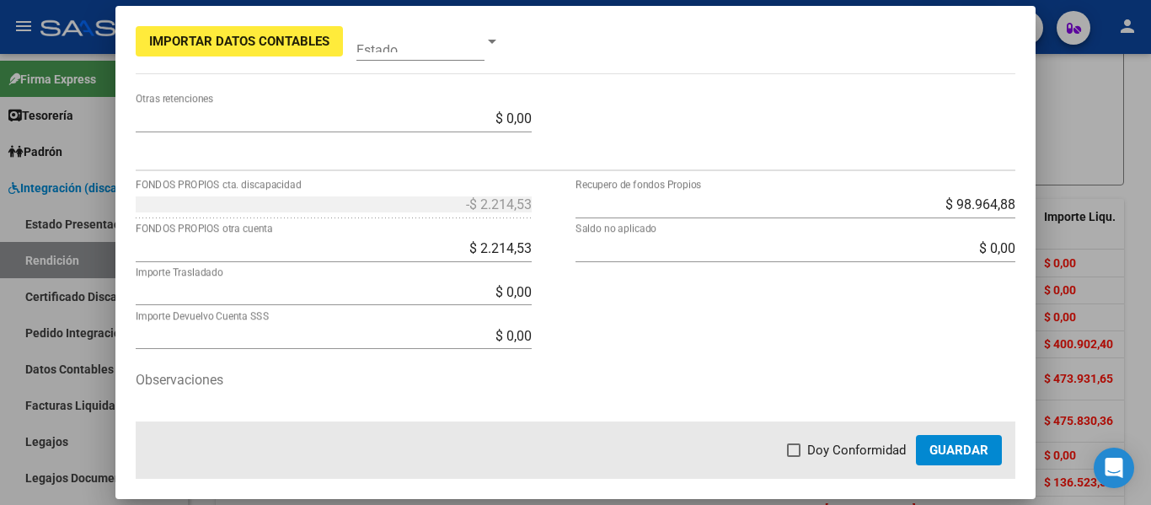
scroll to position [603, 0]
click at [1099, 270] on div at bounding box center [575, 252] width 1151 height 505
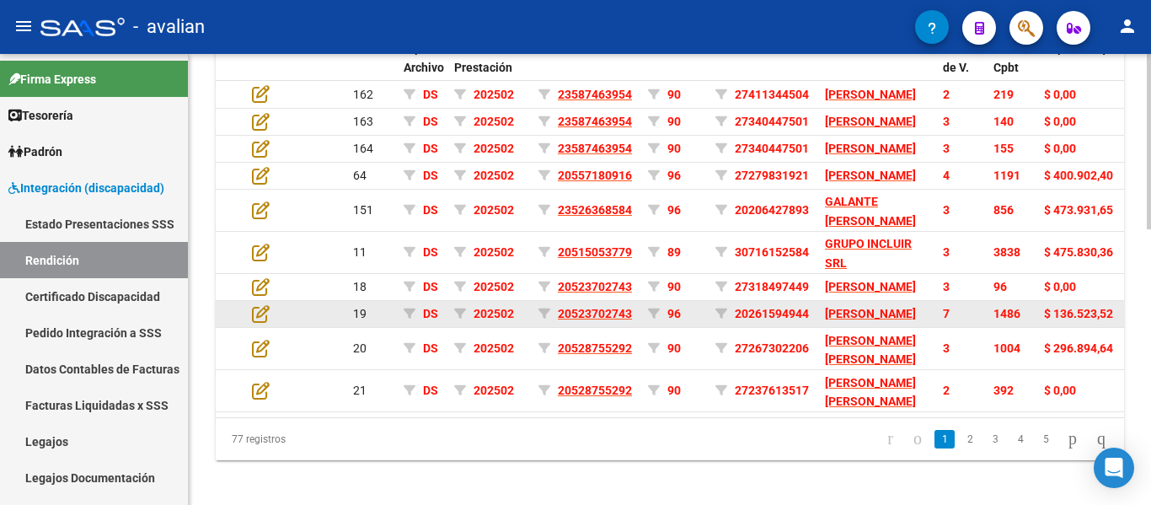
scroll to position [708, 0]
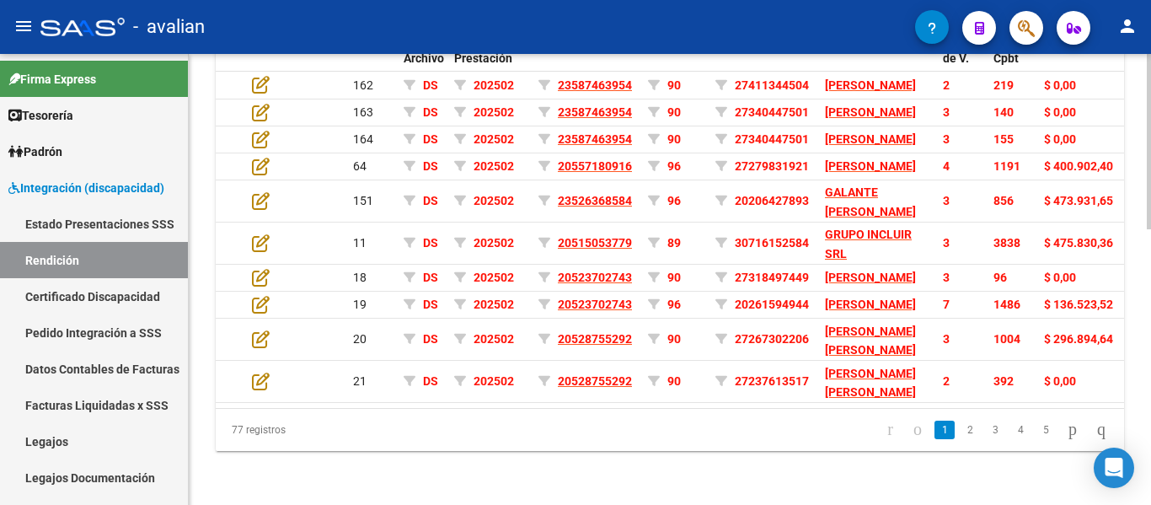
drag, startPoint x: 421, startPoint y: 408, endPoint x: 754, endPoint y: 395, distance: 332.9
click at [756, 396] on div "id Tipo Archivo Periodo Prestación CUIL Práctica CUIT Prestador Prestador Punto…" at bounding box center [670, 236] width 908 height 430
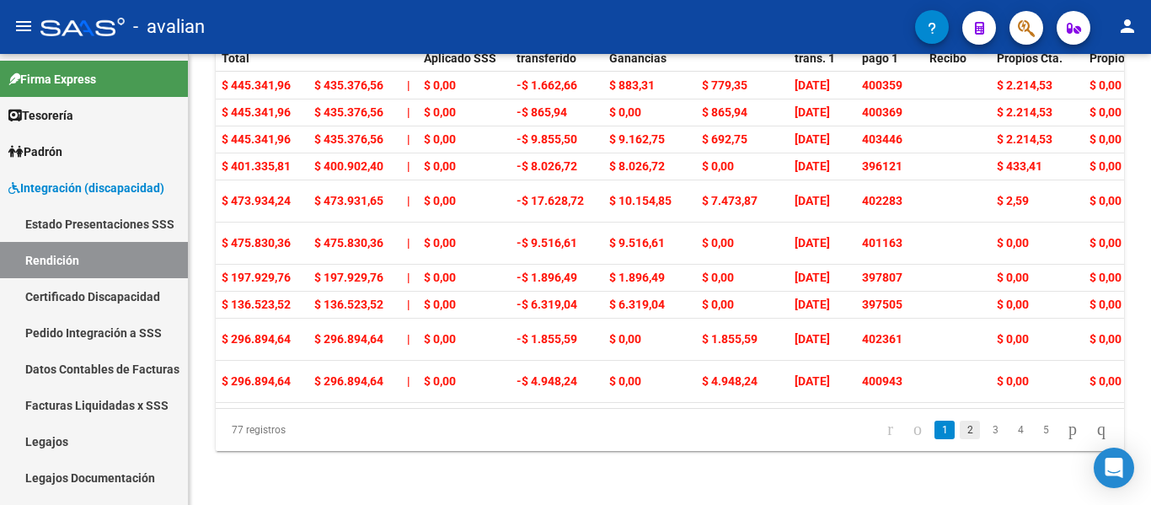
click at [959, 435] on link "2" at bounding box center [969, 429] width 20 height 19
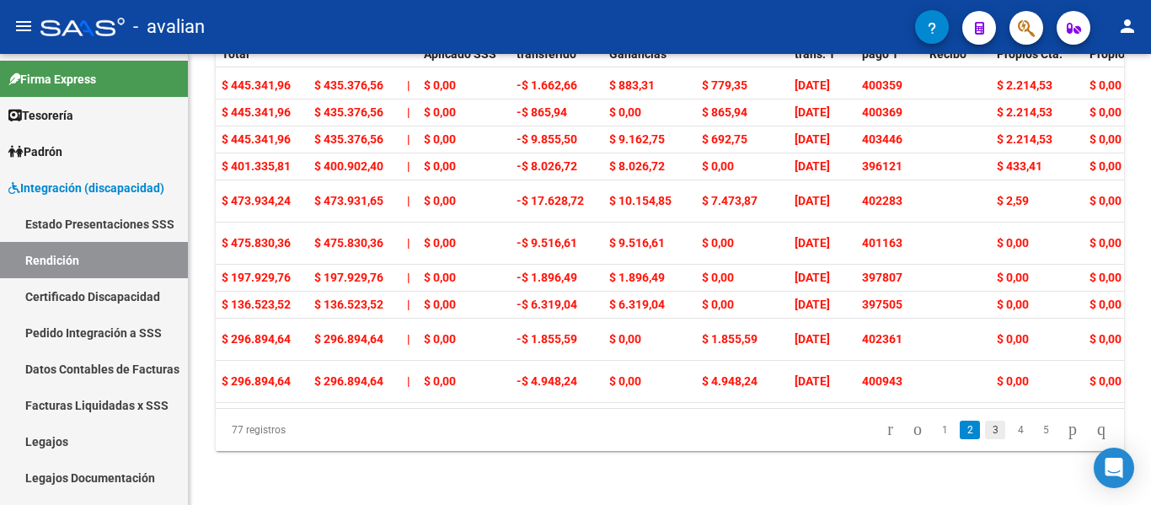
click at [985, 435] on link "3" at bounding box center [995, 429] width 20 height 19
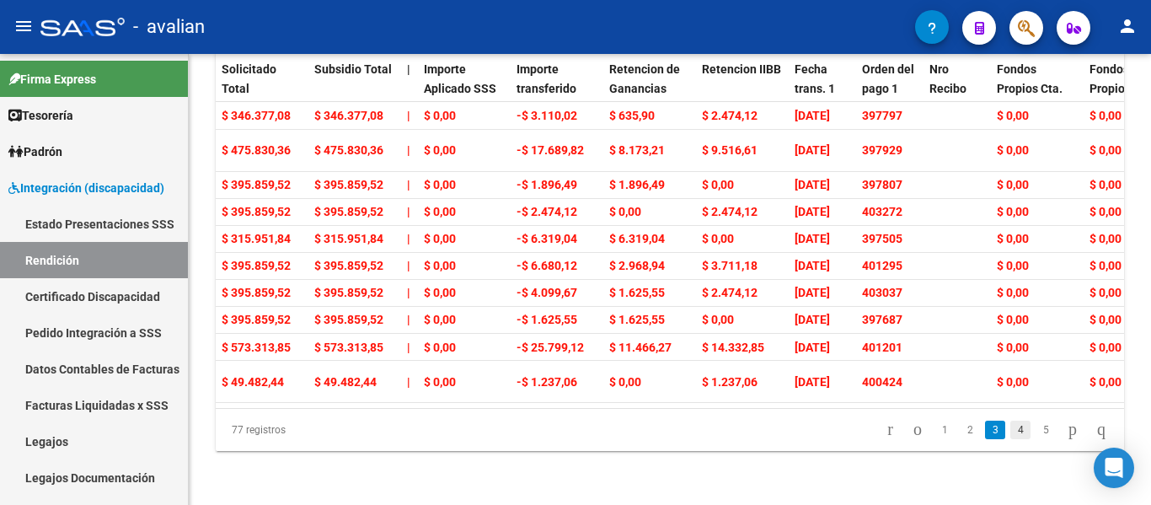
click at [1010, 434] on link "4" at bounding box center [1020, 429] width 20 height 19
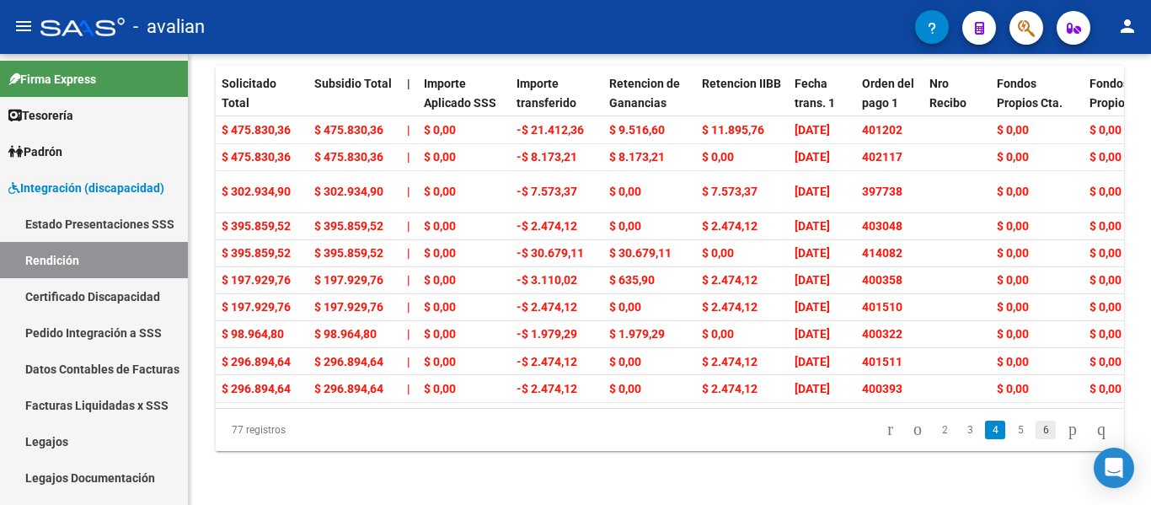
click at [1035, 435] on link "6" at bounding box center [1045, 429] width 20 height 19
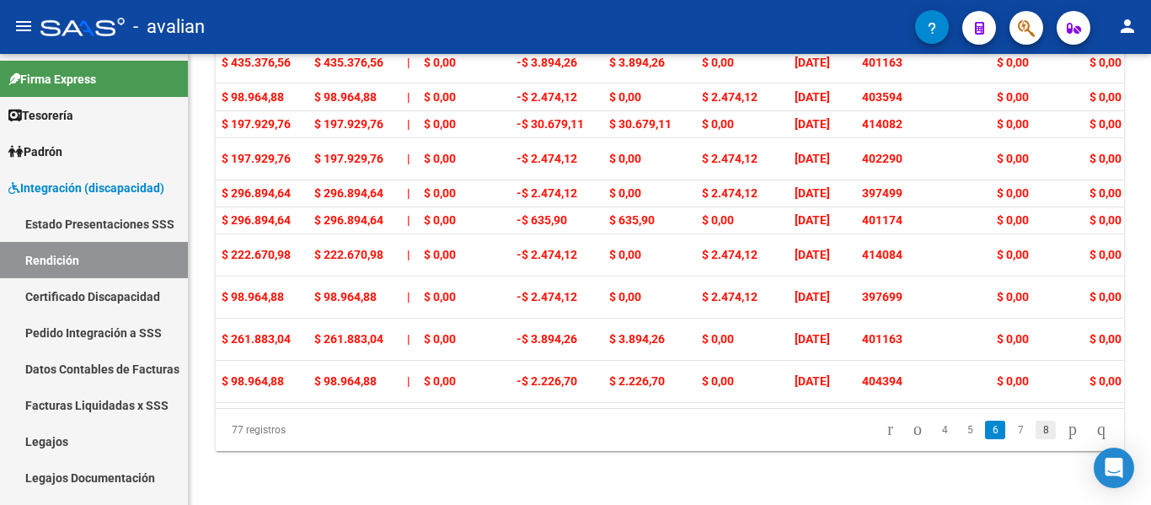
click at [1035, 439] on link "8" at bounding box center [1045, 429] width 20 height 19
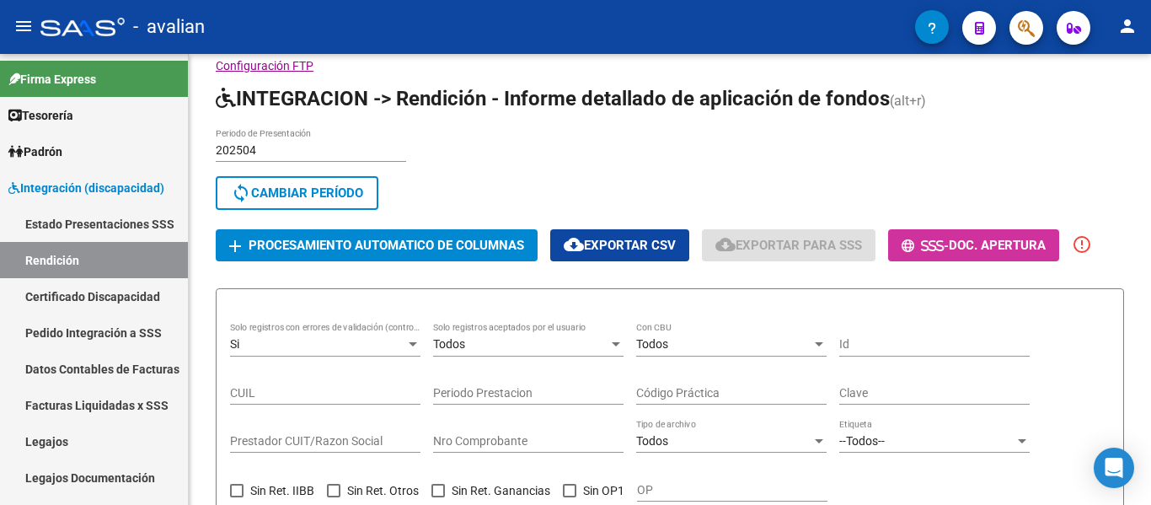
scroll to position [6, 0]
